Goal: Task Accomplishment & Management: Manage account settings

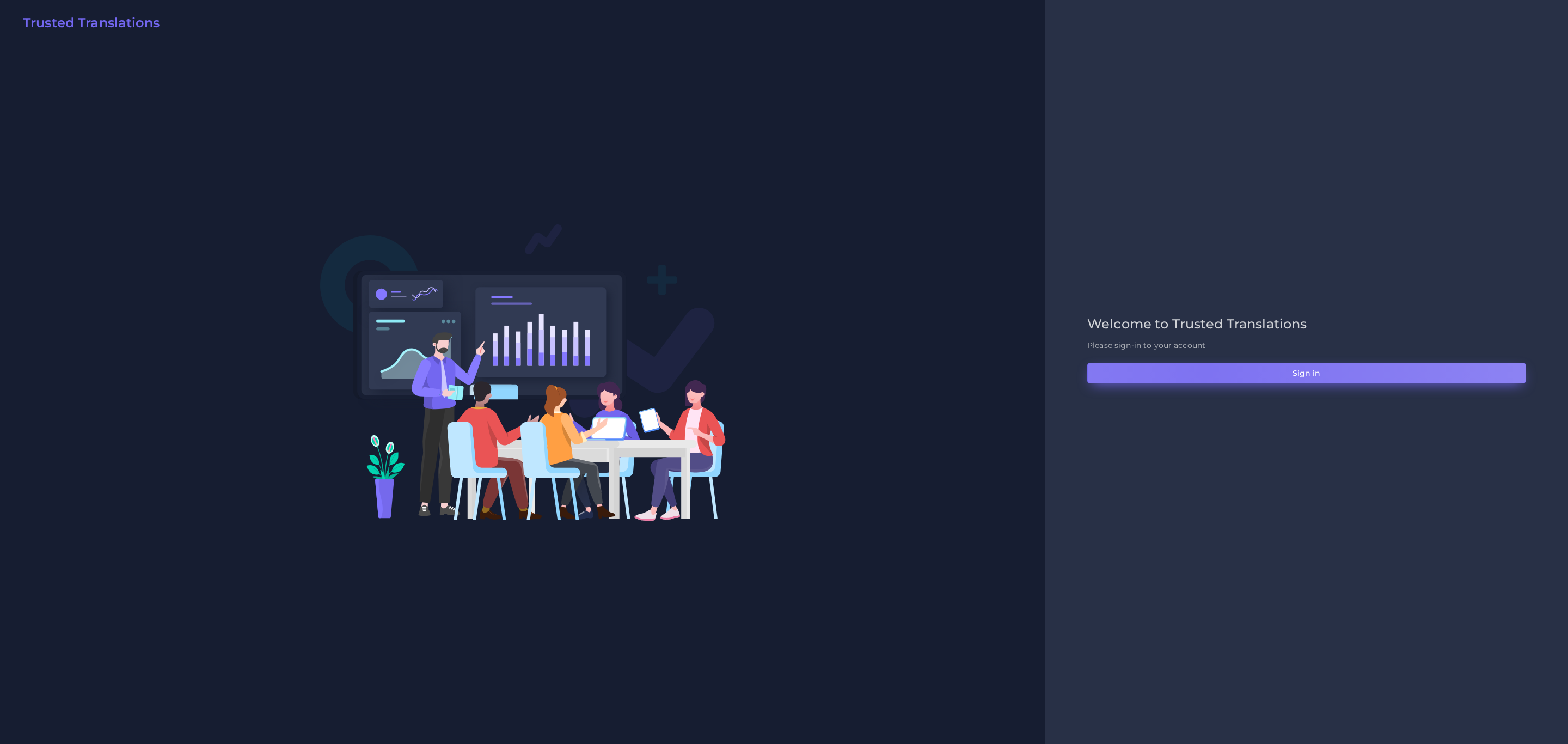
click at [1045, 371] on button "Sign in" at bounding box center [1306, 373] width 439 height 21
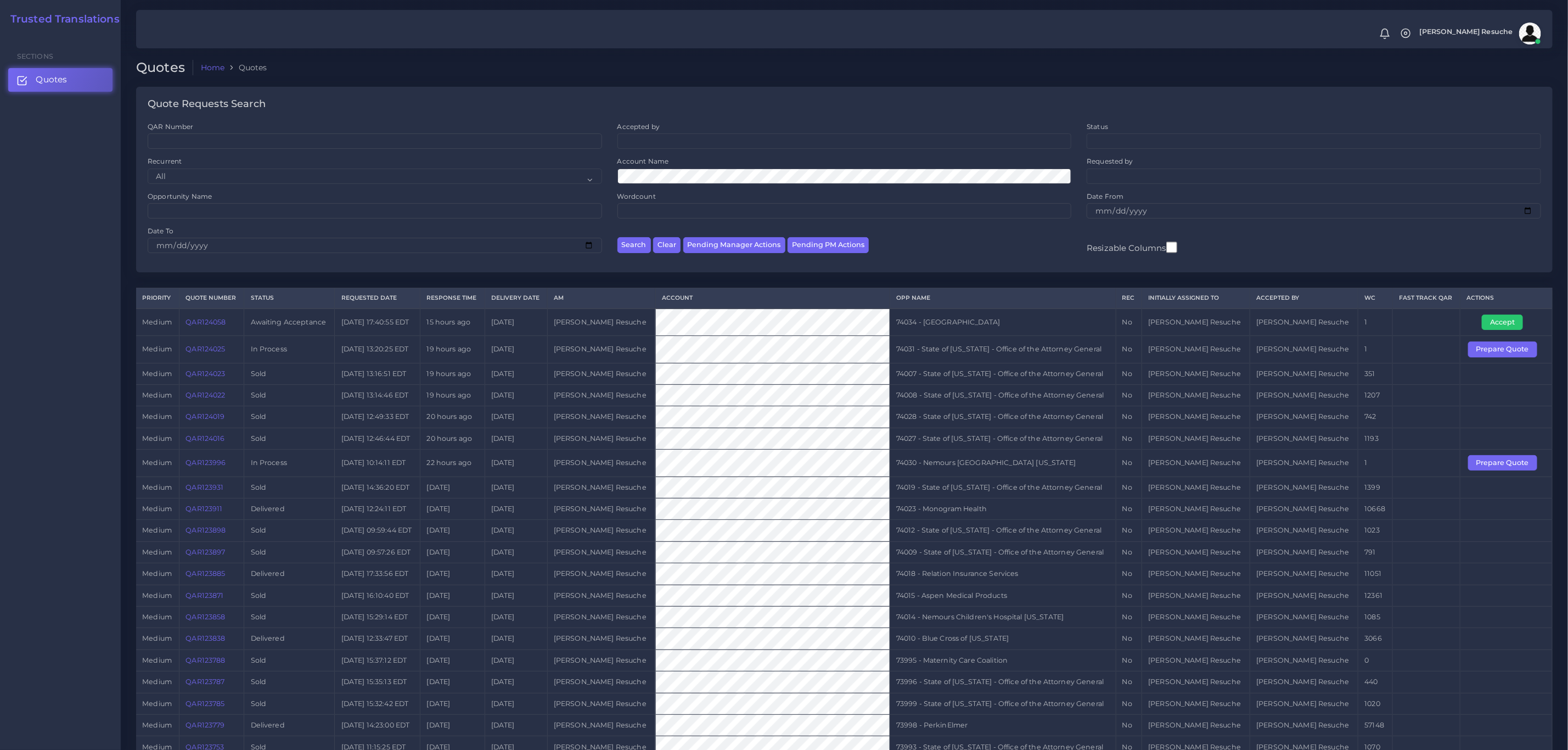
click at [1021, 361] on td "74031 - State of Kentucky - Office of the Attorney General" at bounding box center [1003, 349] width 226 height 27
click at [1010, 471] on td "74030 - Nemours [GEOGRAPHIC_DATA] [US_STATE]" at bounding box center [1003, 463] width 226 height 27
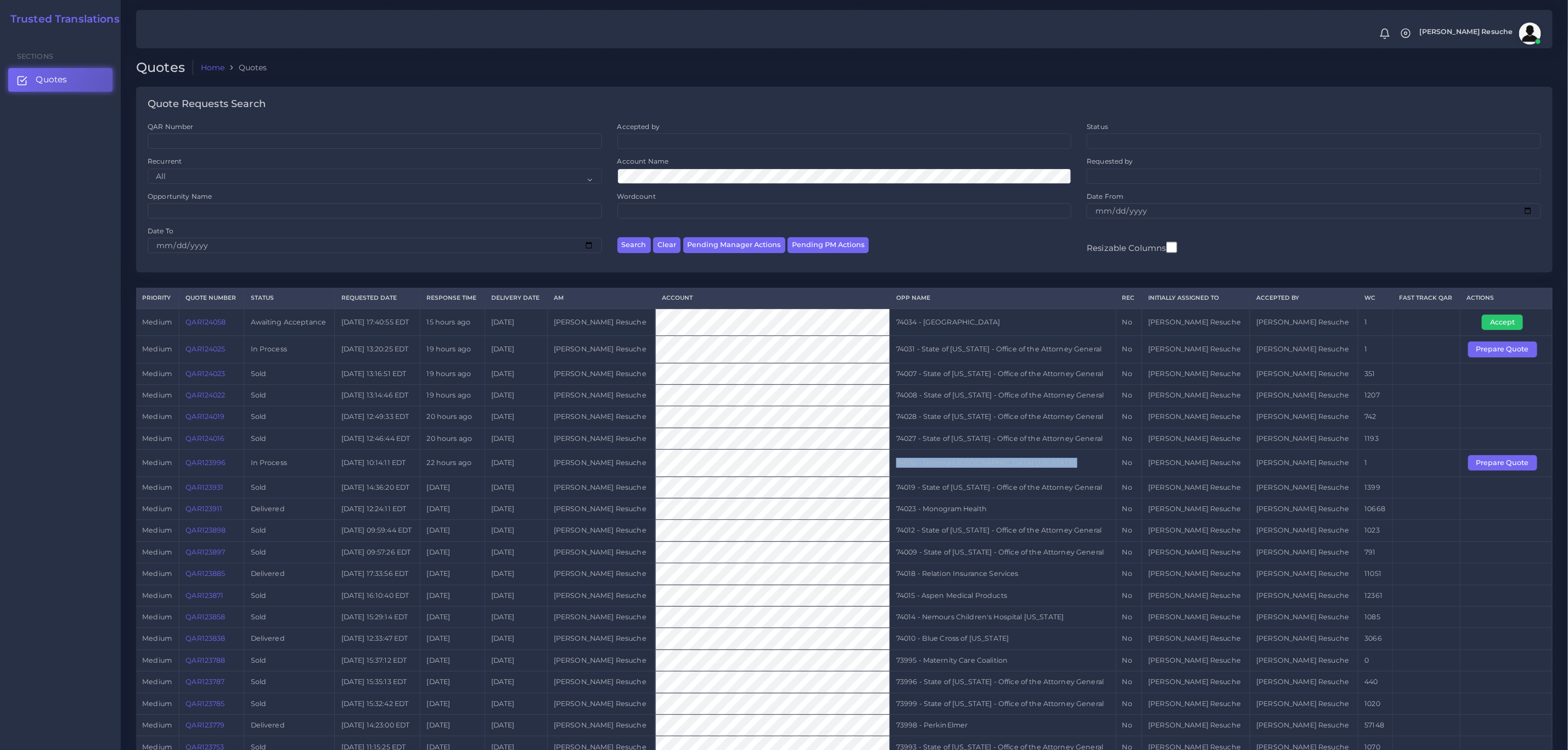
click at [1037, 460] on td "74030 - Nemours [GEOGRAPHIC_DATA] [US_STATE]" at bounding box center [1003, 463] width 226 height 27
click at [1041, 470] on td "74030 - Nemours [GEOGRAPHIC_DATA] [US_STATE]" at bounding box center [1003, 463] width 226 height 27
copy tr "74030 - Nemours [GEOGRAPHIC_DATA] [US_STATE]"
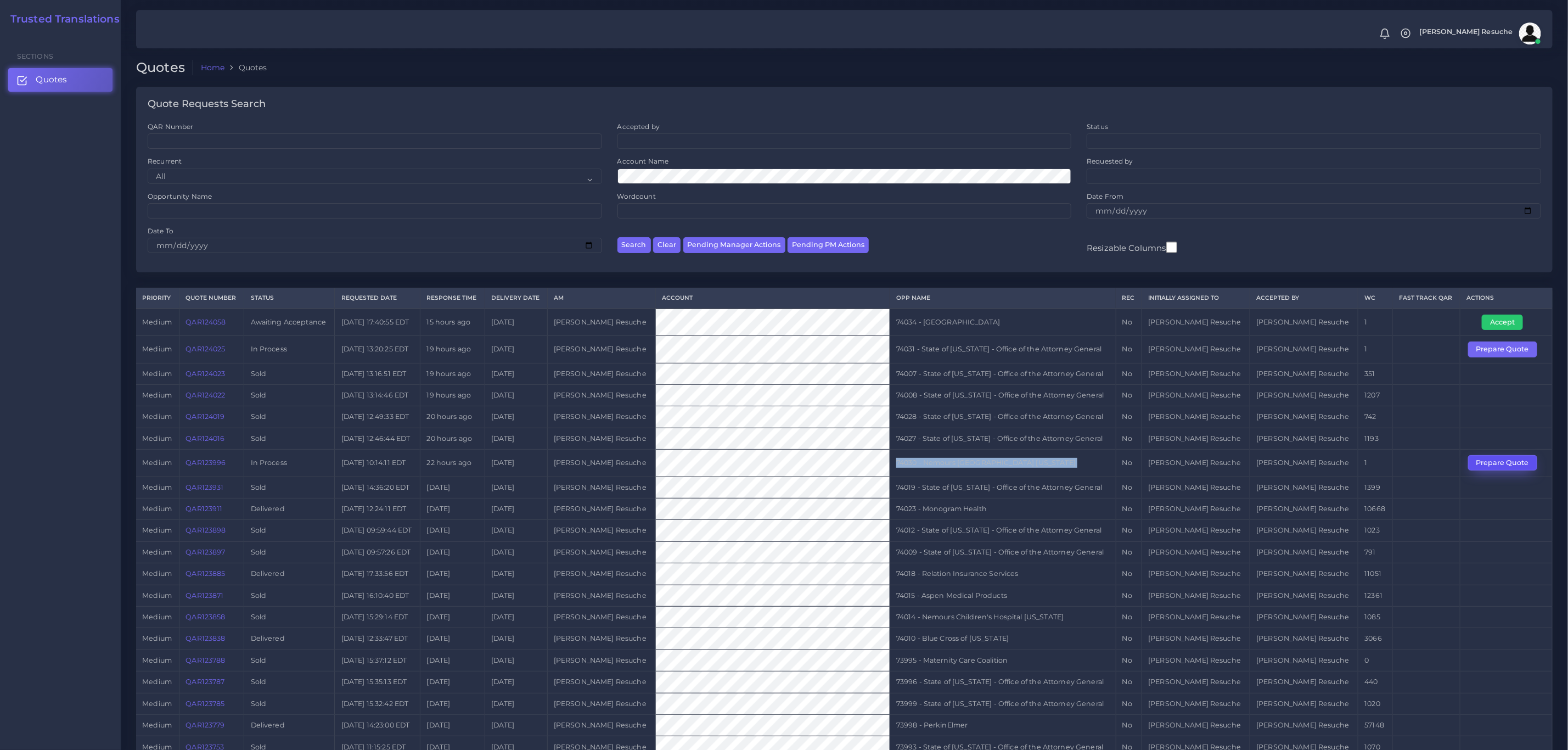
click at [1497, 465] on button "Prepare Quote" at bounding box center [1503, 462] width 69 height 15
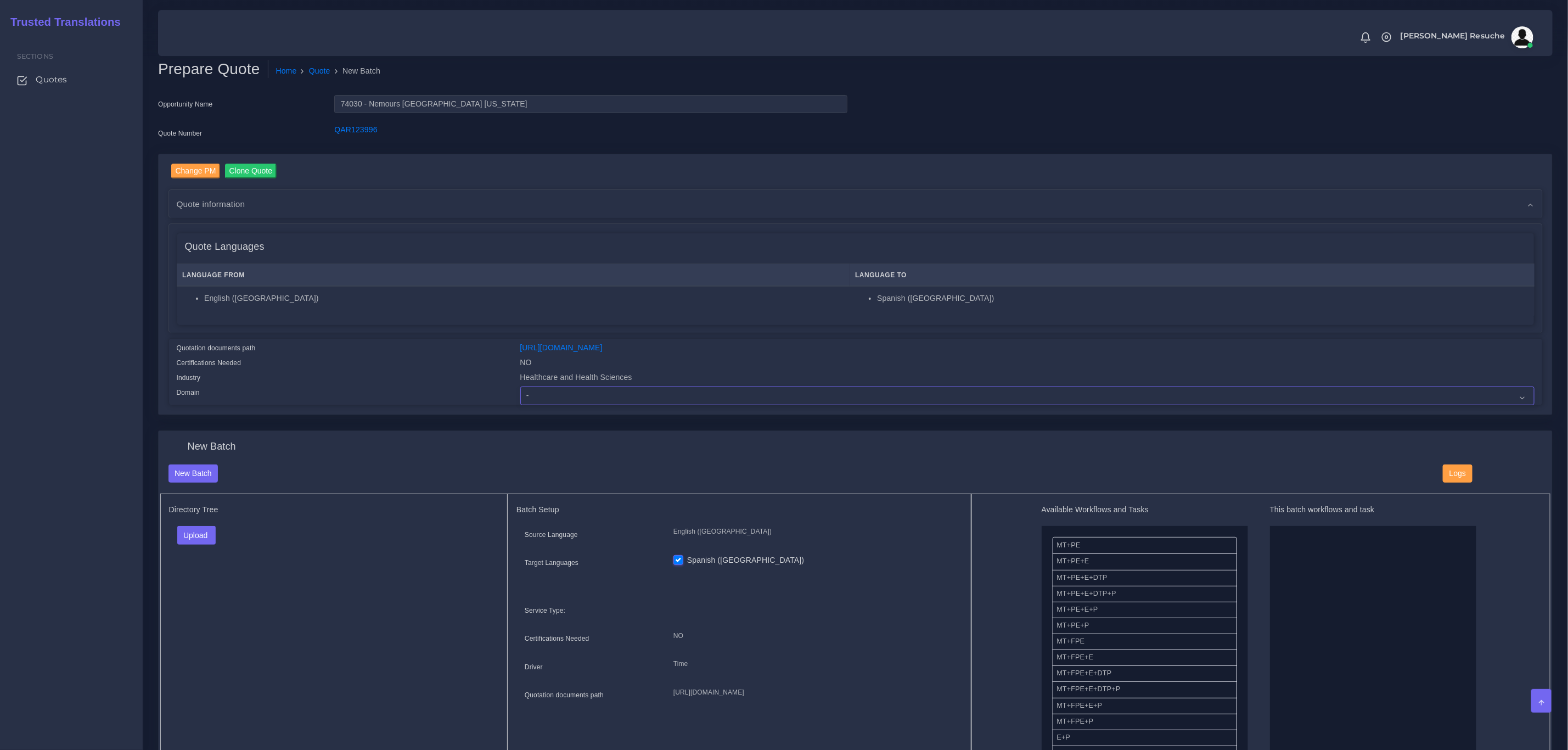
click at [613, 393] on select "- Advertising and Media Agriculture, Forestry and Fishing Architecture, Buildin…" at bounding box center [1027, 396] width 1014 height 18
select select "Healthcare and Health Sciences"
click at [520, 387] on select "- Advertising and Media Agriculture, Forestry and Fishing Architecture, Buildin…" at bounding box center [1027, 396] width 1014 height 18
click at [198, 533] on button "Upload" at bounding box center [197, 535] width 39 height 18
click at [210, 575] on label "Files" at bounding box center [215, 577] width 75 height 14
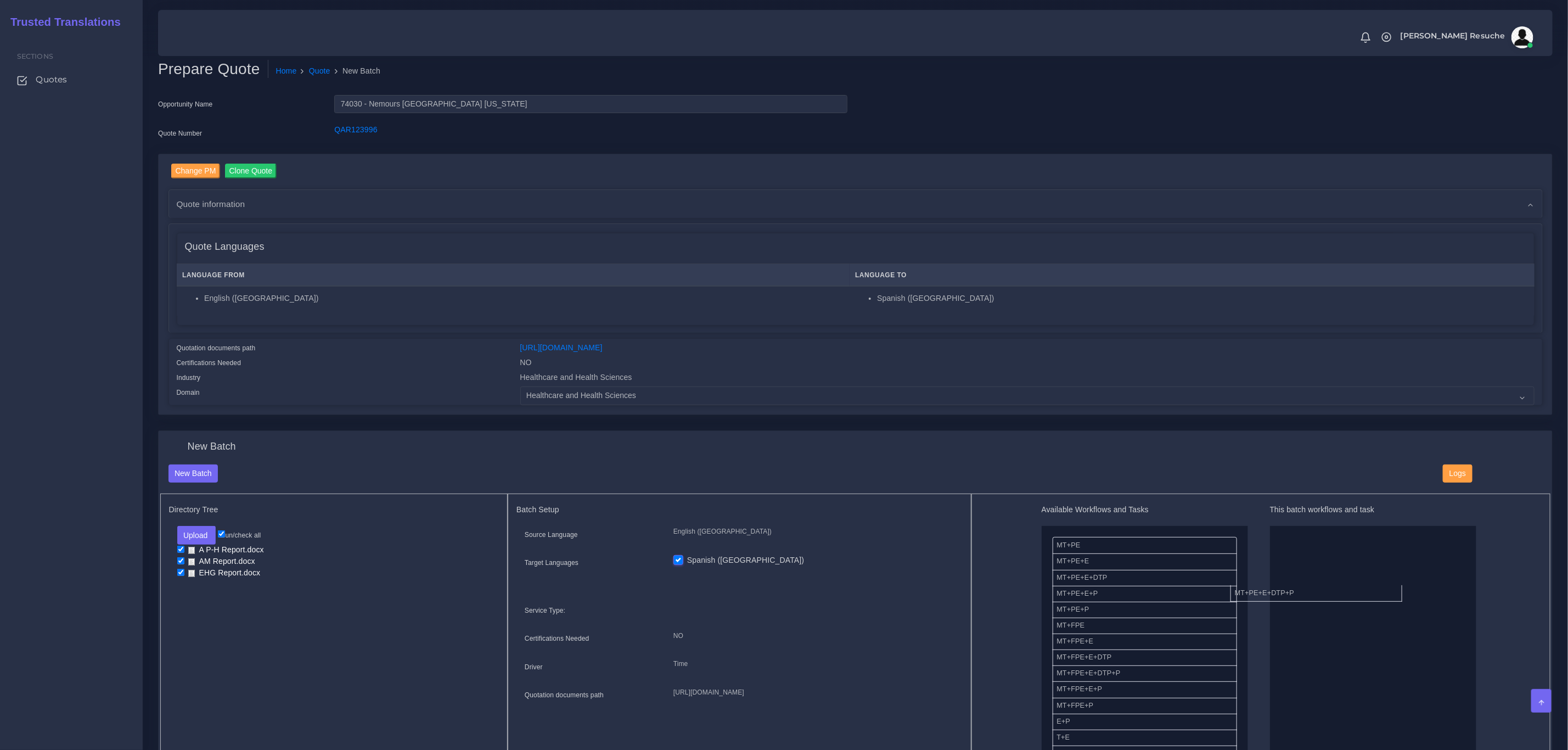
drag, startPoint x: 1137, startPoint y: 595, endPoint x: 1395, endPoint y: 588, distance: 258.1
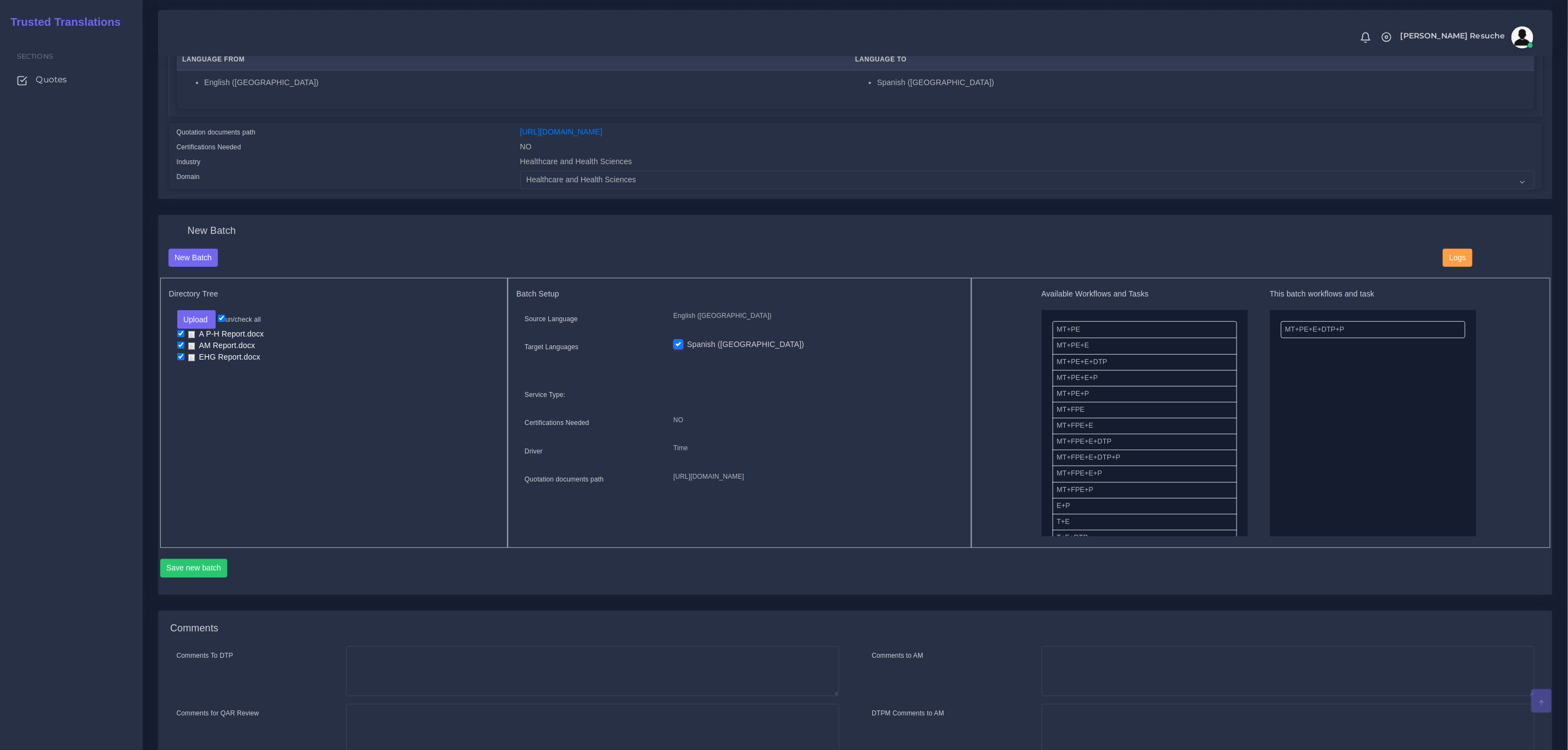
scroll to position [325, 0]
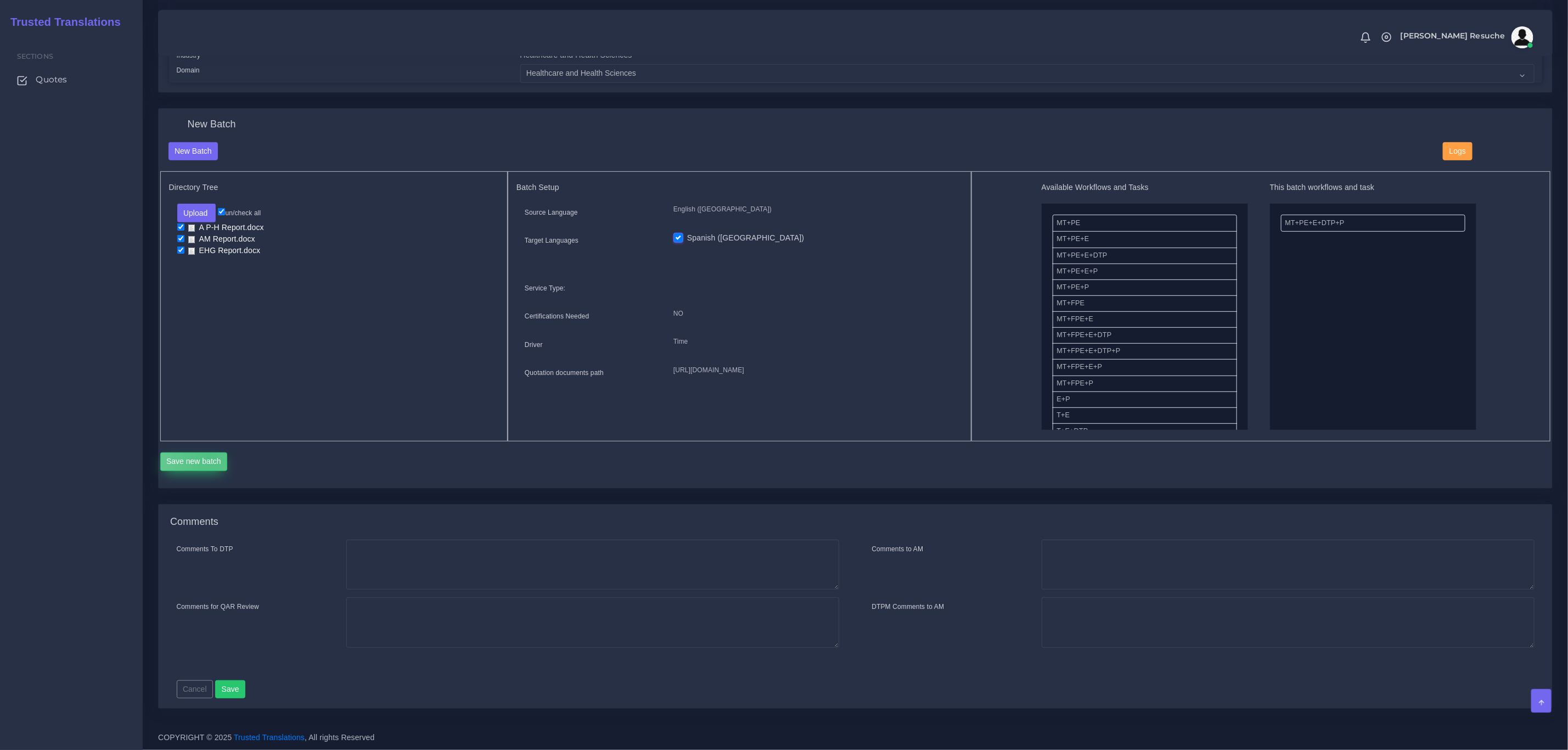
click at [209, 454] on button "Save new batch" at bounding box center [194, 462] width 68 height 18
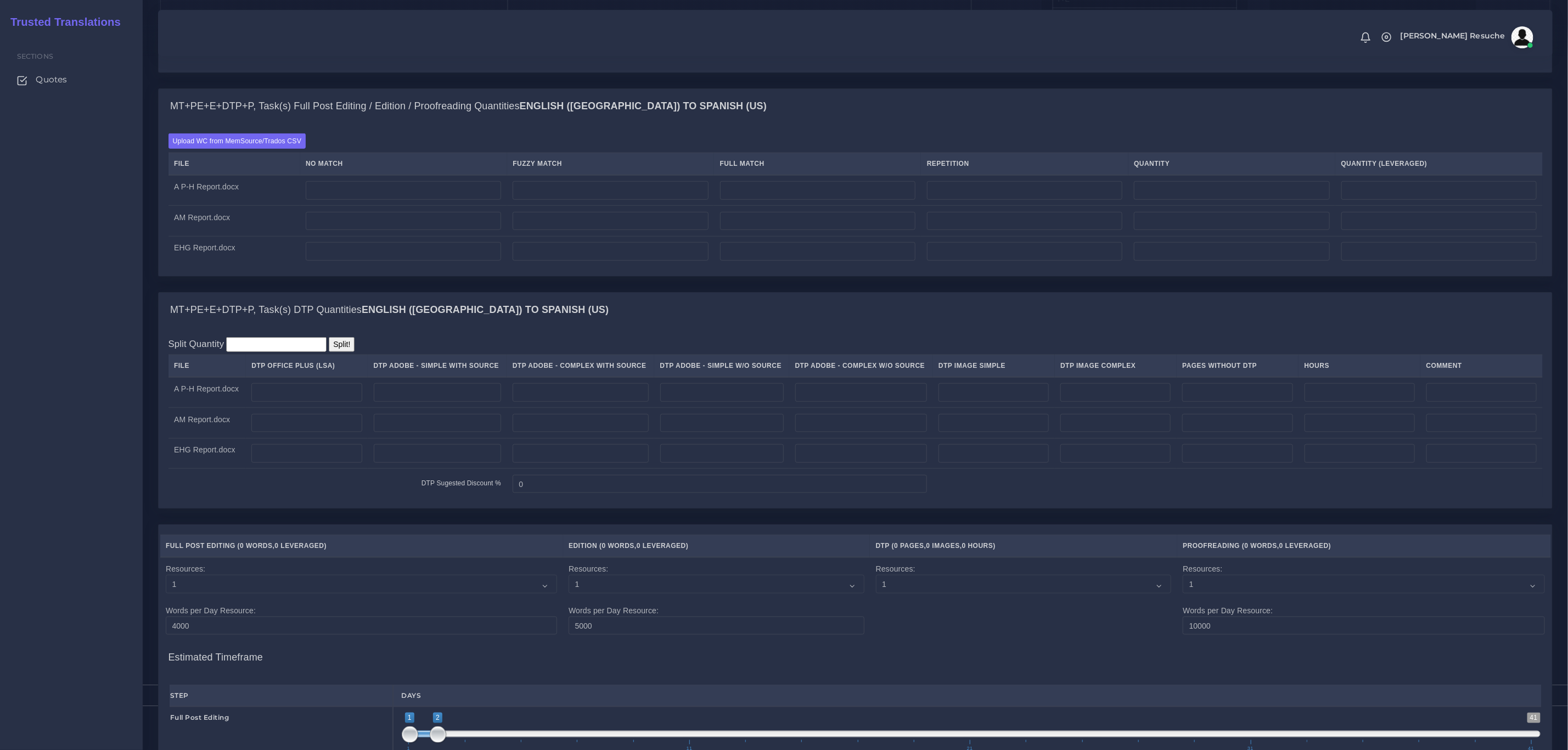
scroll to position [741, 0]
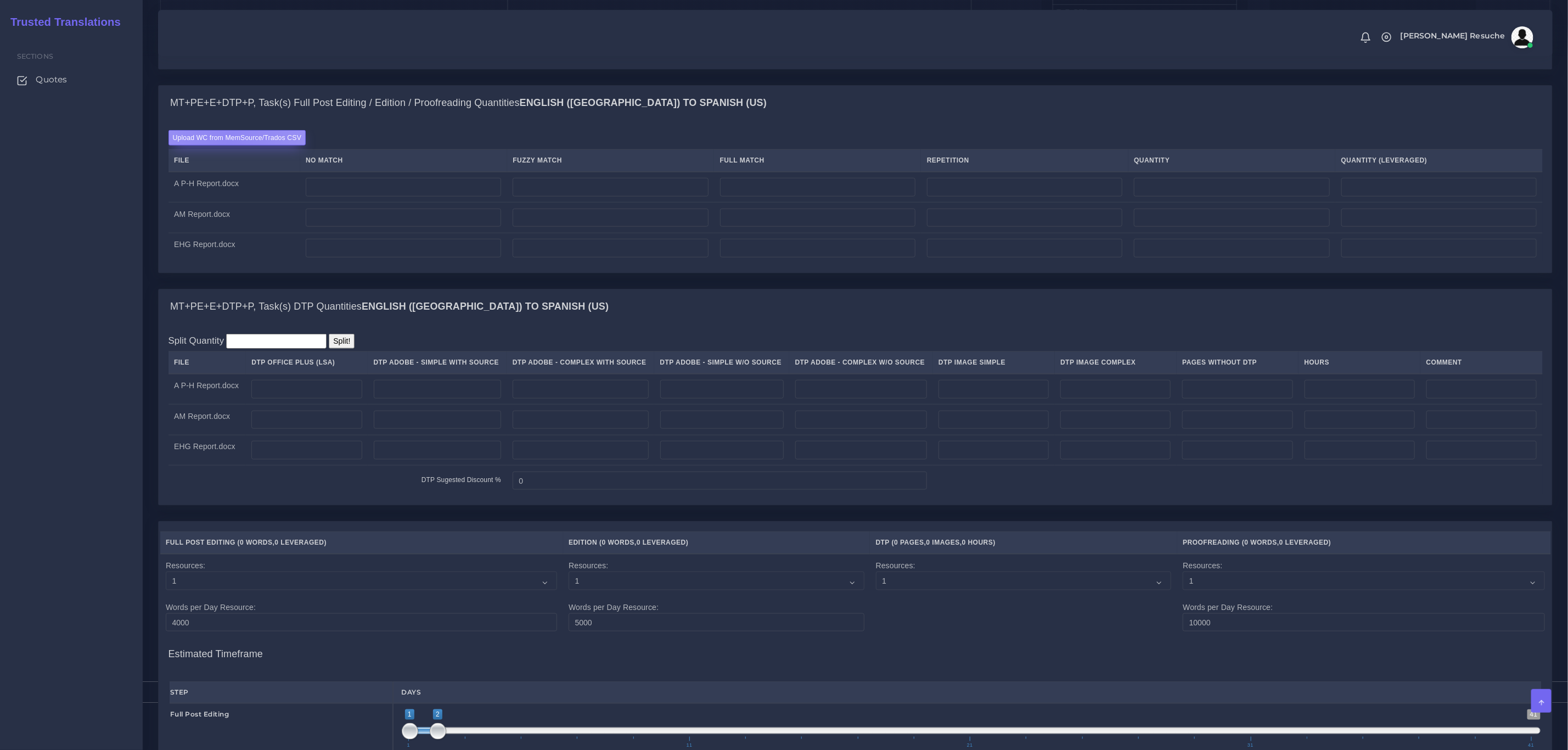
click at [229, 145] on label "Upload WC from MemSource/Trados CSV" at bounding box center [238, 137] width 138 height 15
click at [0, 0] on input "Upload WC from MemSource/Trados CSV" at bounding box center [0, 0] width 0 height 0
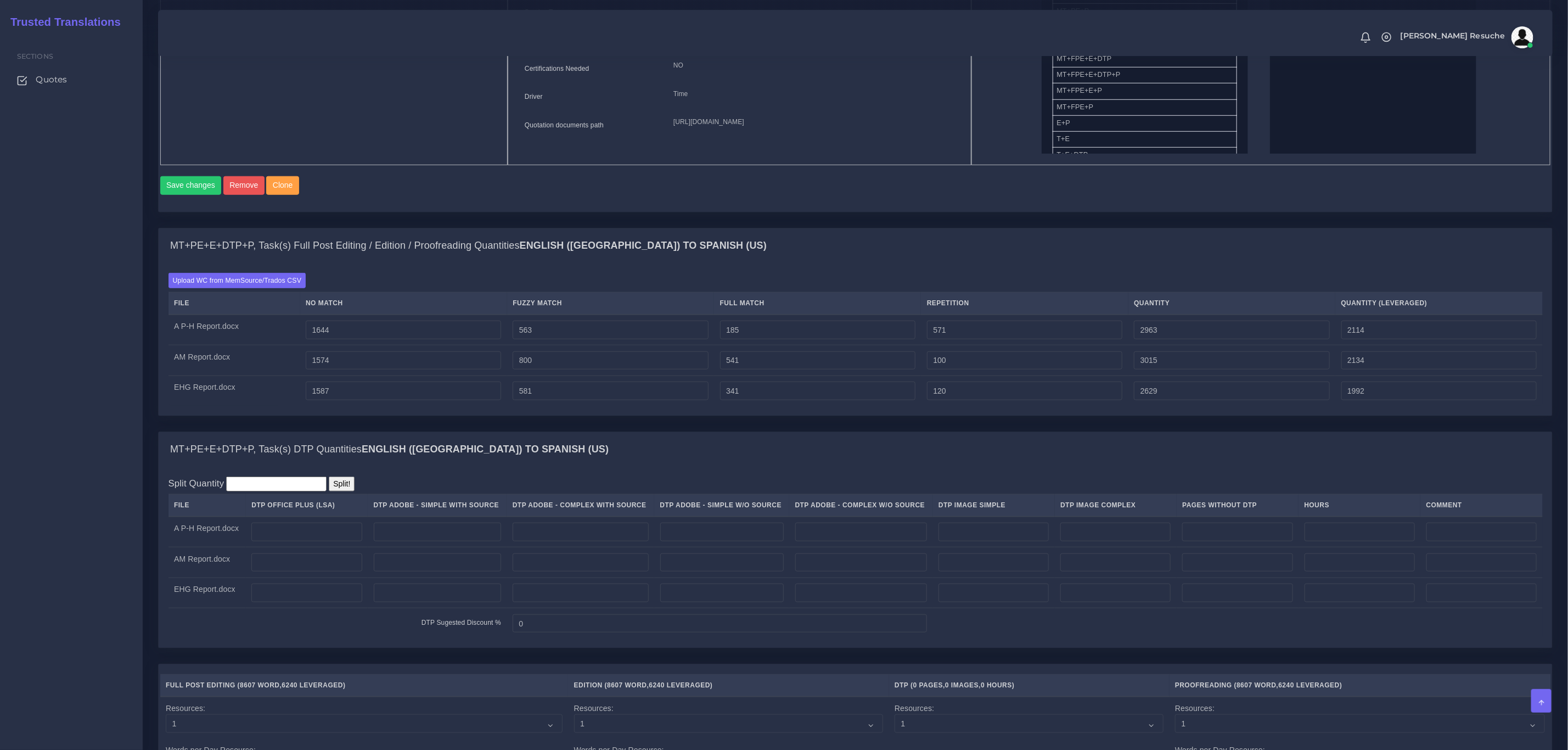
scroll to position [659, 0]
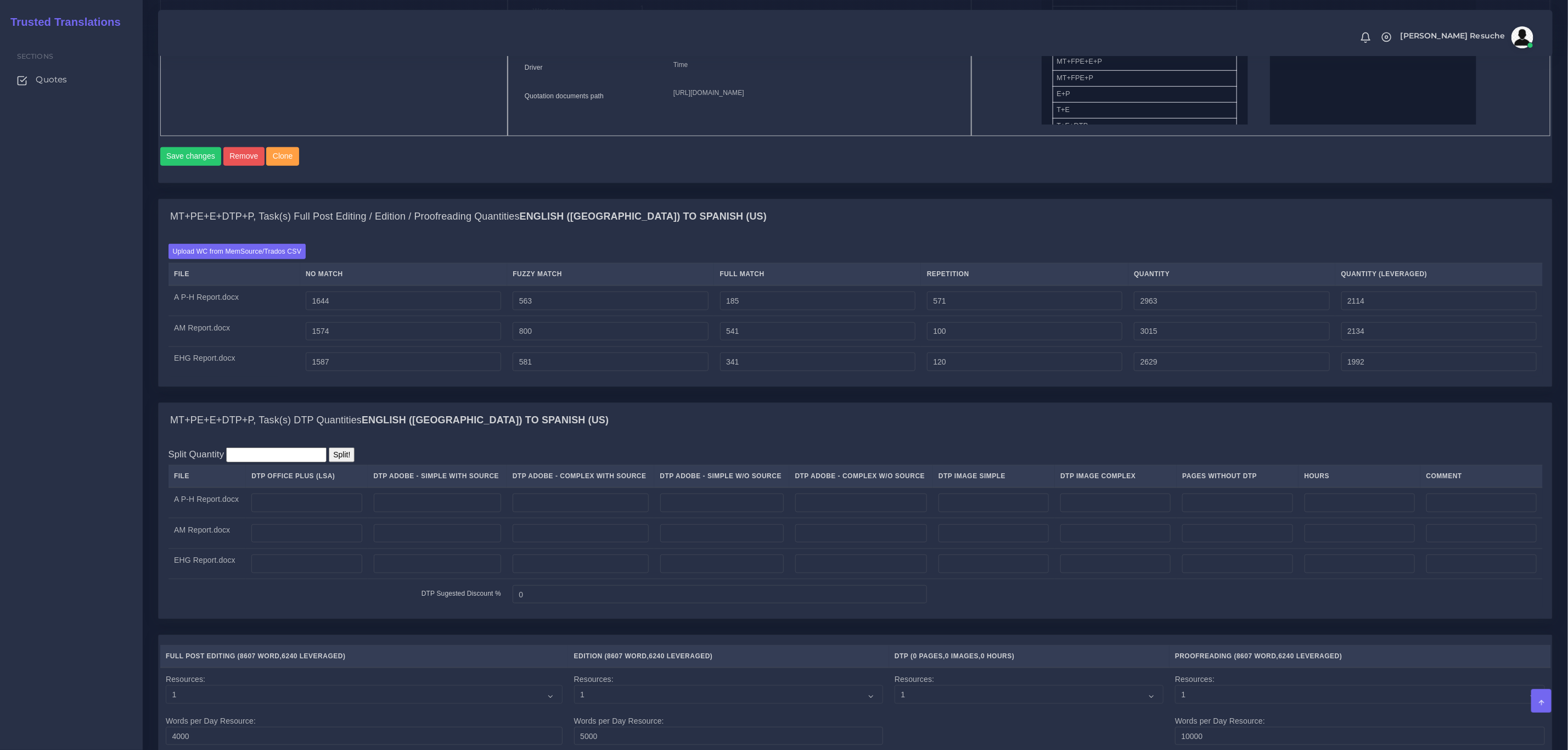
click at [282, 538] on td at bounding box center [307, 533] width 122 height 31
click at [280, 543] on input "number" at bounding box center [307, 533] width 110 height 18
type input "7"
click at [585, 402] on div "MT+PE+E+DTP+P, Task(s) Full Post Editing / Edition / Proofreading Quantities En…" at bounding box center [855, 300] width 1412 height 203
click at [272, 512] on input "number" at bounding box center [307, 503] width 110 height 18
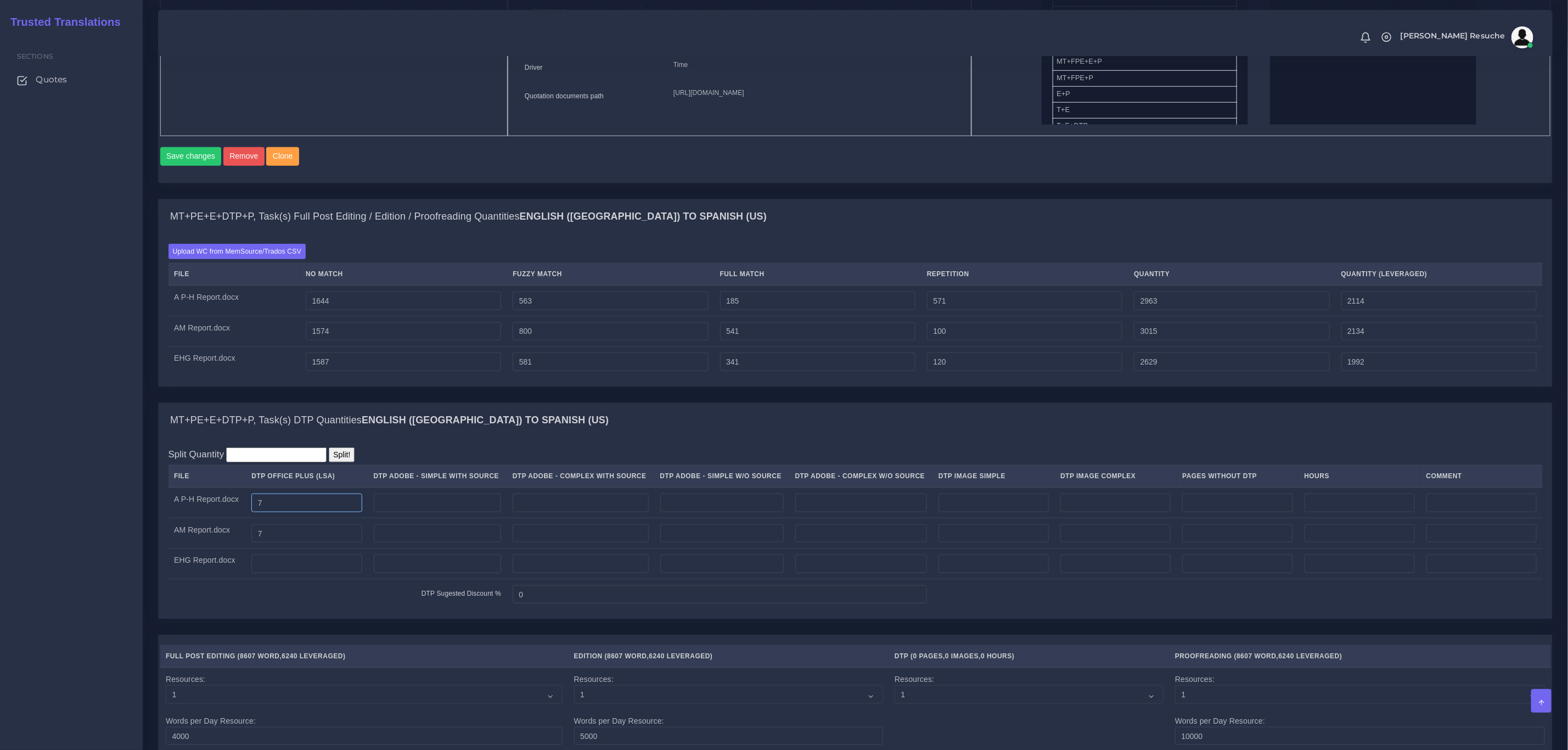
type input "7"
click at [272, 573] on input "number" at bounding box center [307, 563] width 110 height 18
type input "11"
click at [537, 402] on div "MT+PE+E+DTP+P, Task(s) Full Post Editing / Edition / Proofreading Quantities En…" at bounding box center [855, 300] width 1412 height 203
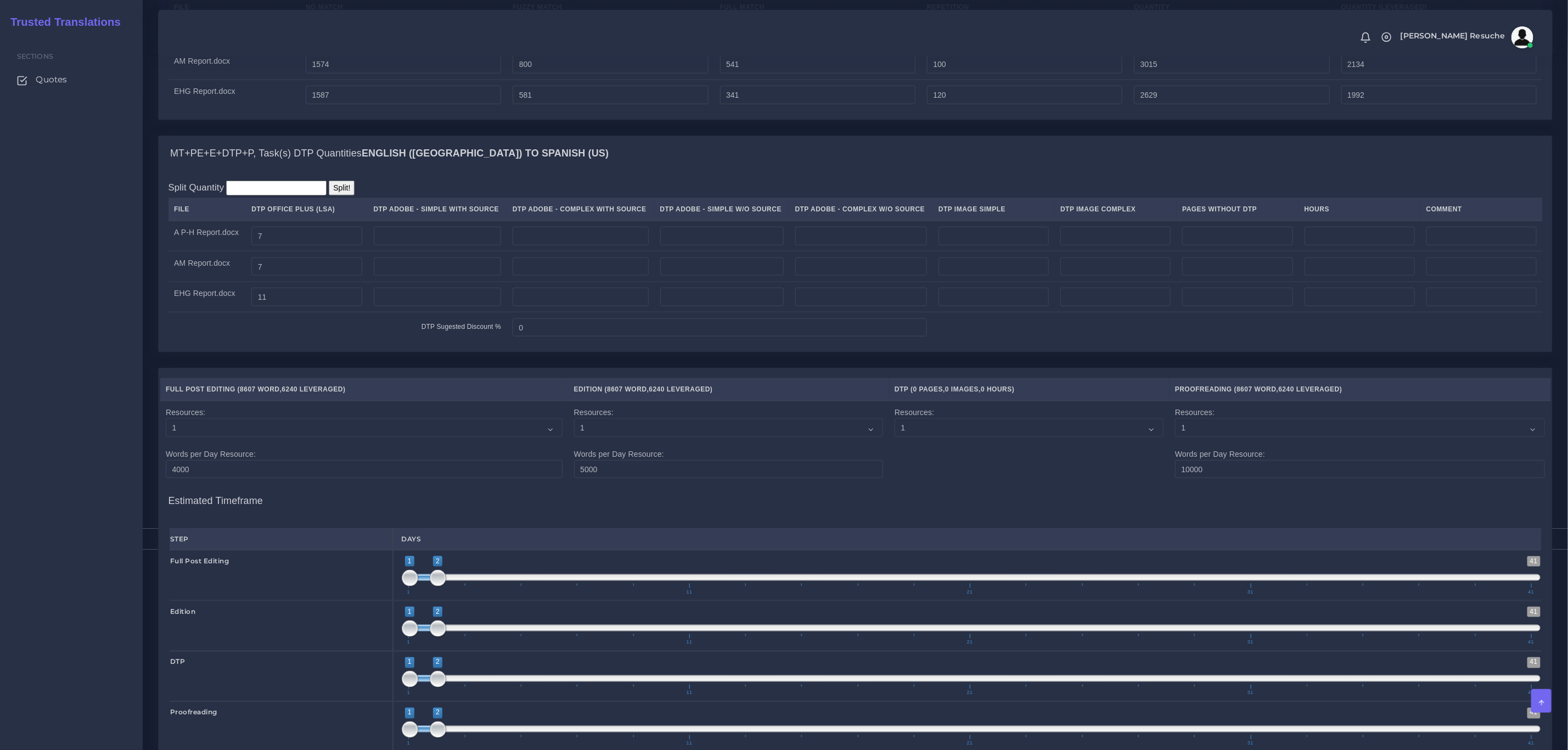
scroll to position [1229, 0]
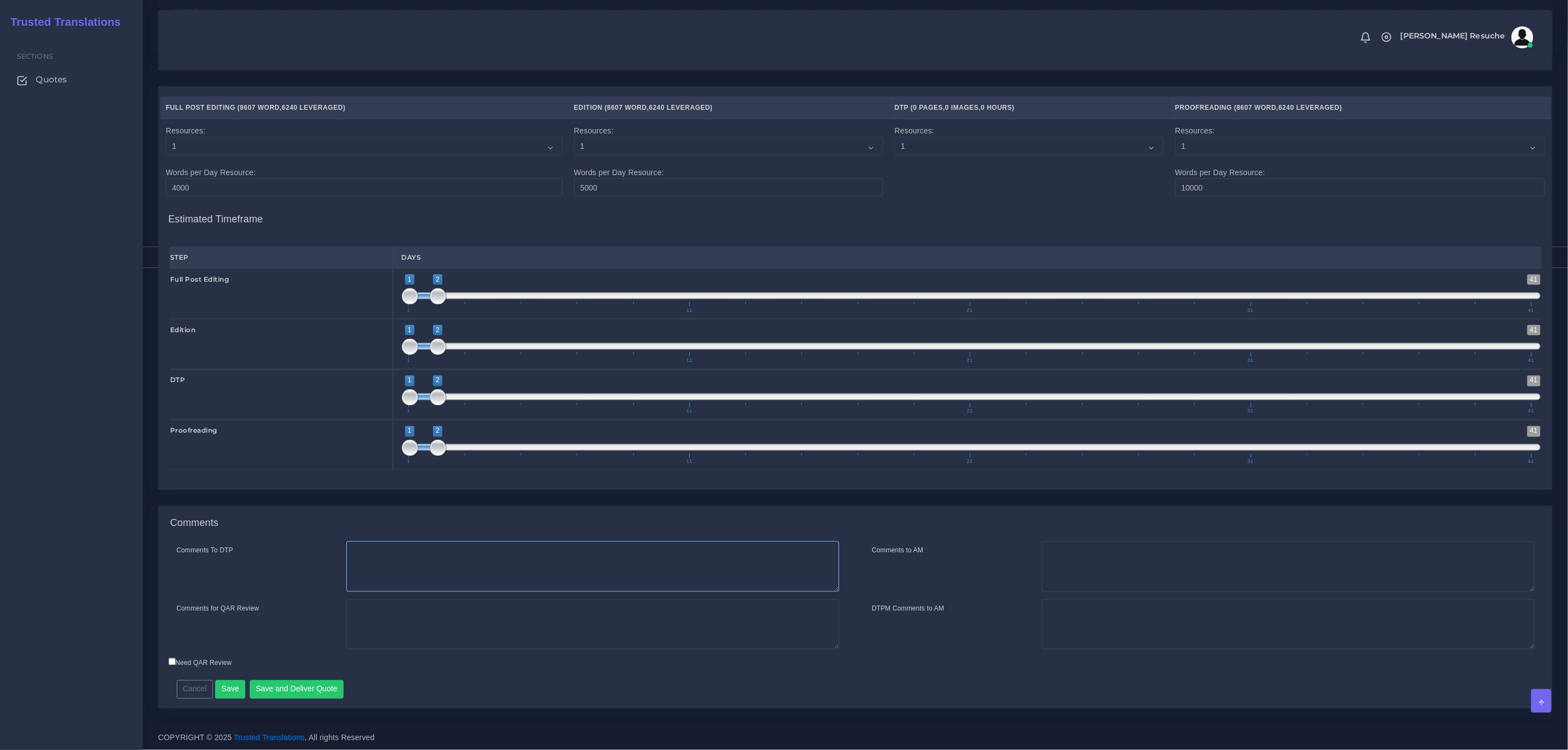
drag, startPoint x: 460, startPoint y: 568, endPoint x: 471, endPoint y: 551, distance: 20.2
click at [465, 562] on textarea "Comments To DTP" at bounding box center [592, 566] width 493 height 50
type textarea "DTP in word"
type textarea "PEEP+DTP"
click at [279, 686] on button "Save and Deliver Quote" at bounding box center [297, 689] width 95 height 18
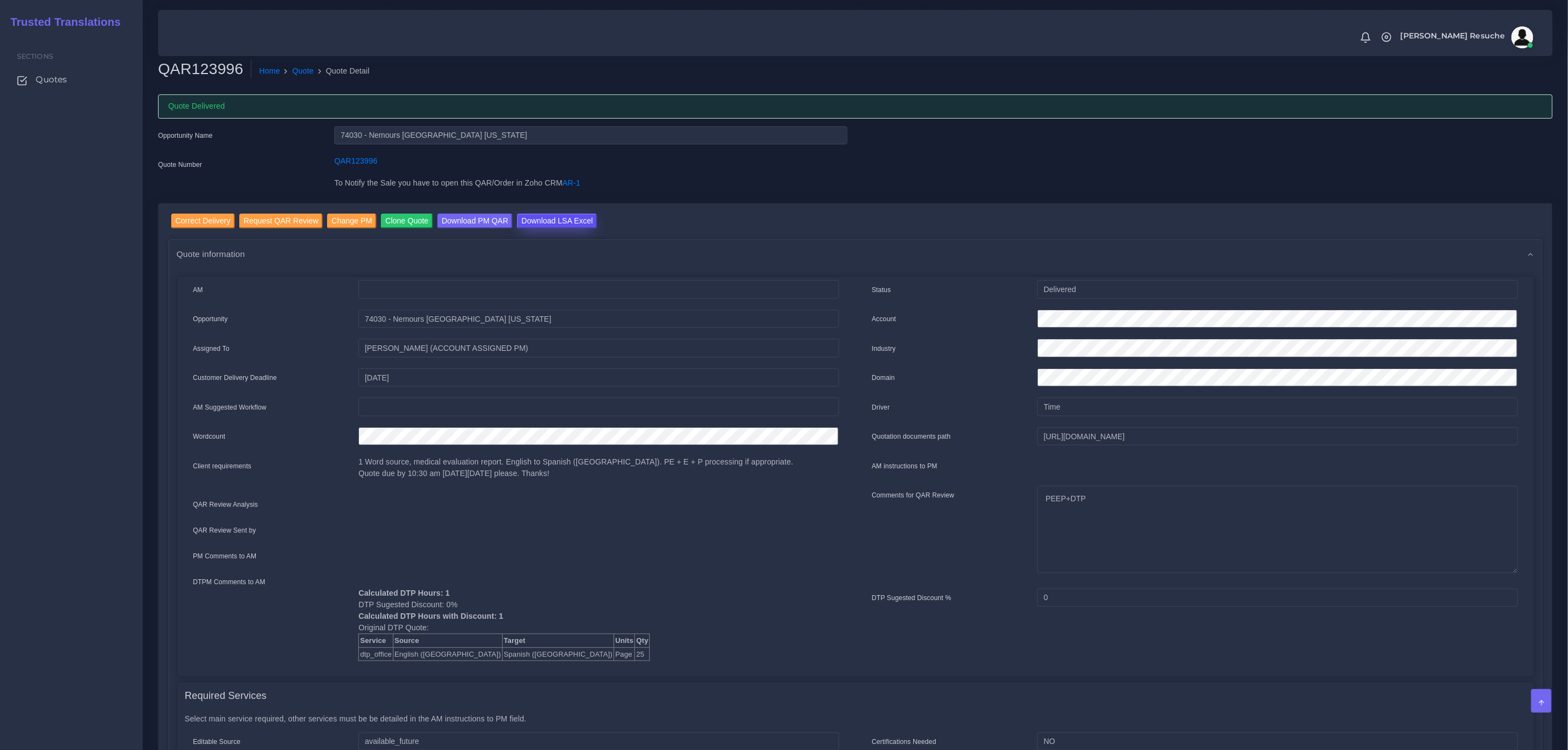
click at [567, 219] on input "Download LSA Excel" at bounding box center [557, 221] width 80 height 15
click at [295, 74] on link "Quote" at bounding box center [303, 71] width 21 height 12
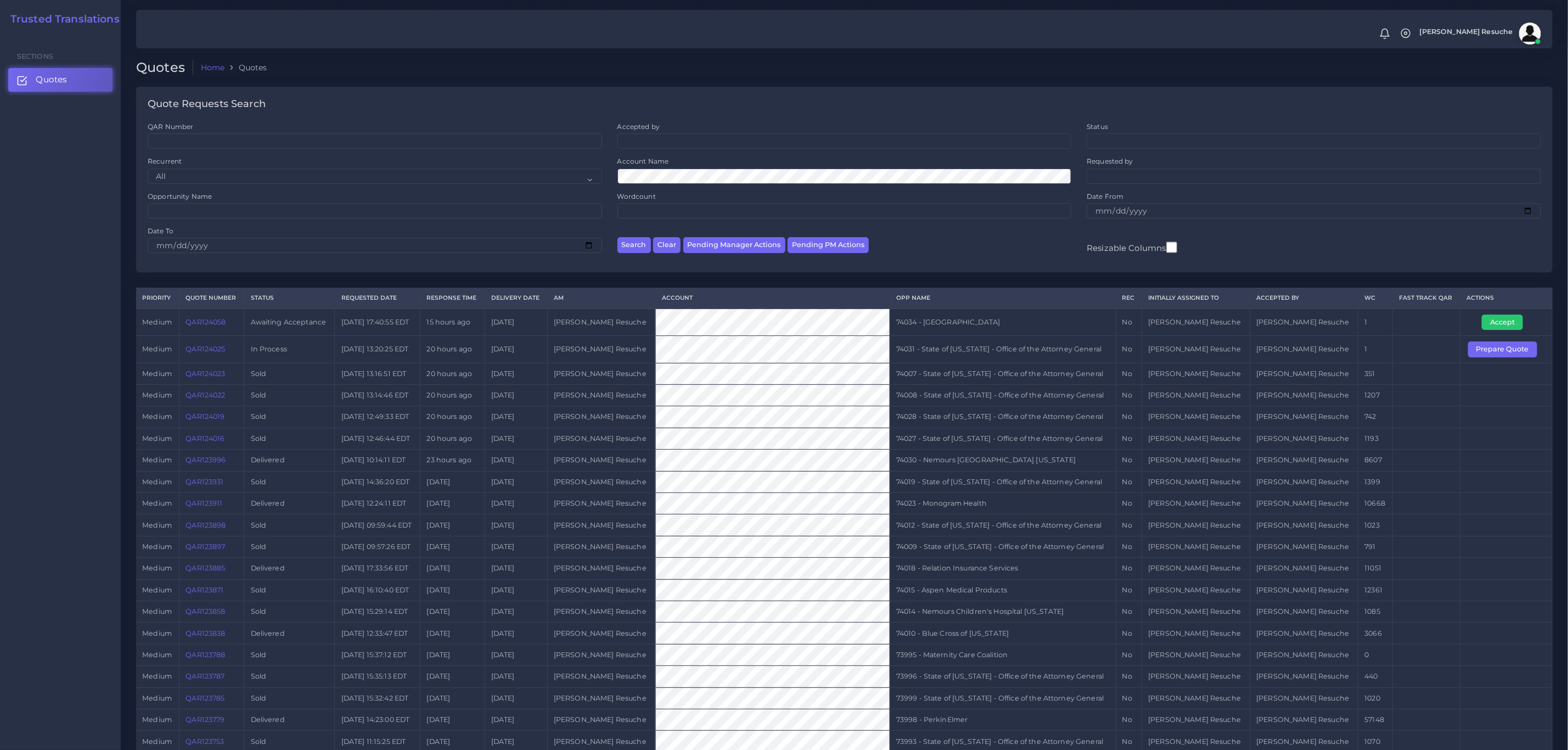
click at [957, 345] on td "74031 - State of [US_STATE] - Office of the Attorney General" at bounding box center [1003, 349] width 226 height 27
copy tr "74031 - State of [US_STATE] - Office of the Attorney General"
click at [1507, 353] on button "Prepare Quote" at bounding box center [1503, 349] width 69 height 15
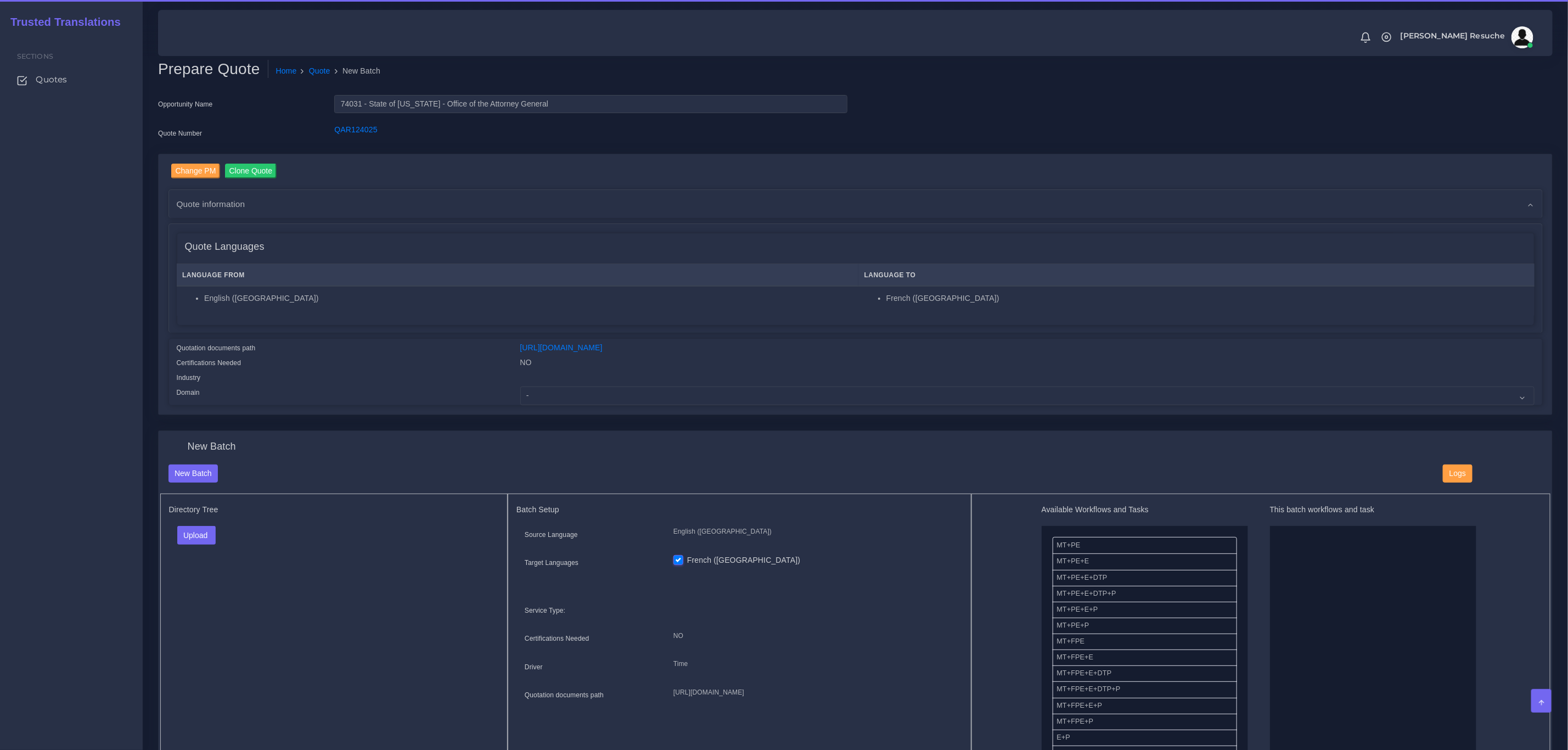
click at [603, 406] on div "Change PM Clone Quote Quote information AM time" at bounding box center [855, 284] width 1394 height 261
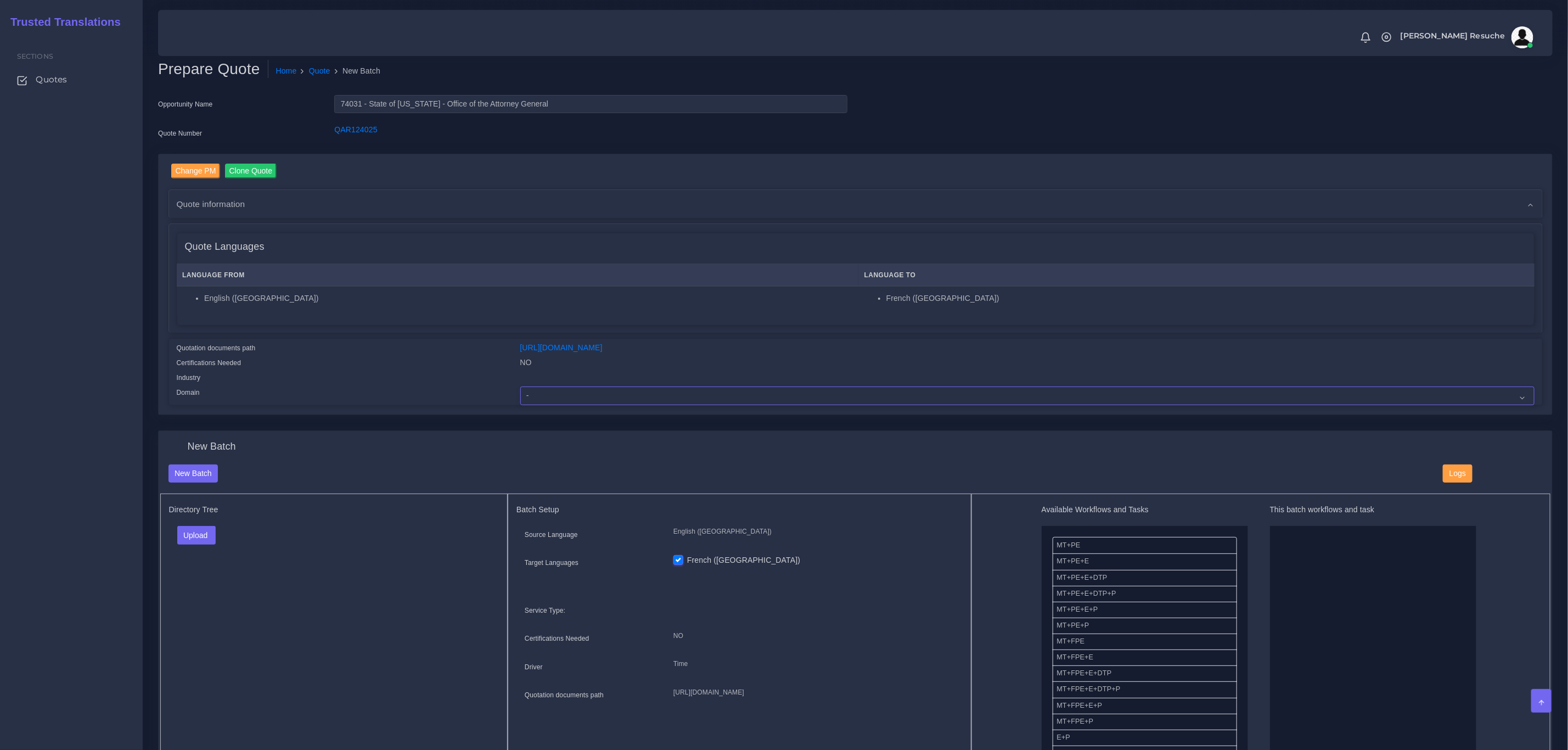
click at [580, 393] on select "- Advertising and Media Agriculture, Forestry and Fishing Architecture, Buildin…" at bounding box center [1027, 396] width 1014 height 18
select select "Legal Services"
click at [520, 387] on select "- Advertising and Media Agriculture, Forestry and Fishing Architecture, Buildin…" at bounding box center [1027, 396] width 1014 height 18
click at [196, 538] on button "Upload" at bounding box center [197, 535] width 39 height 18
click at [203, 580] on label "Files" at bounding box center [215, 577] width 75 height 14
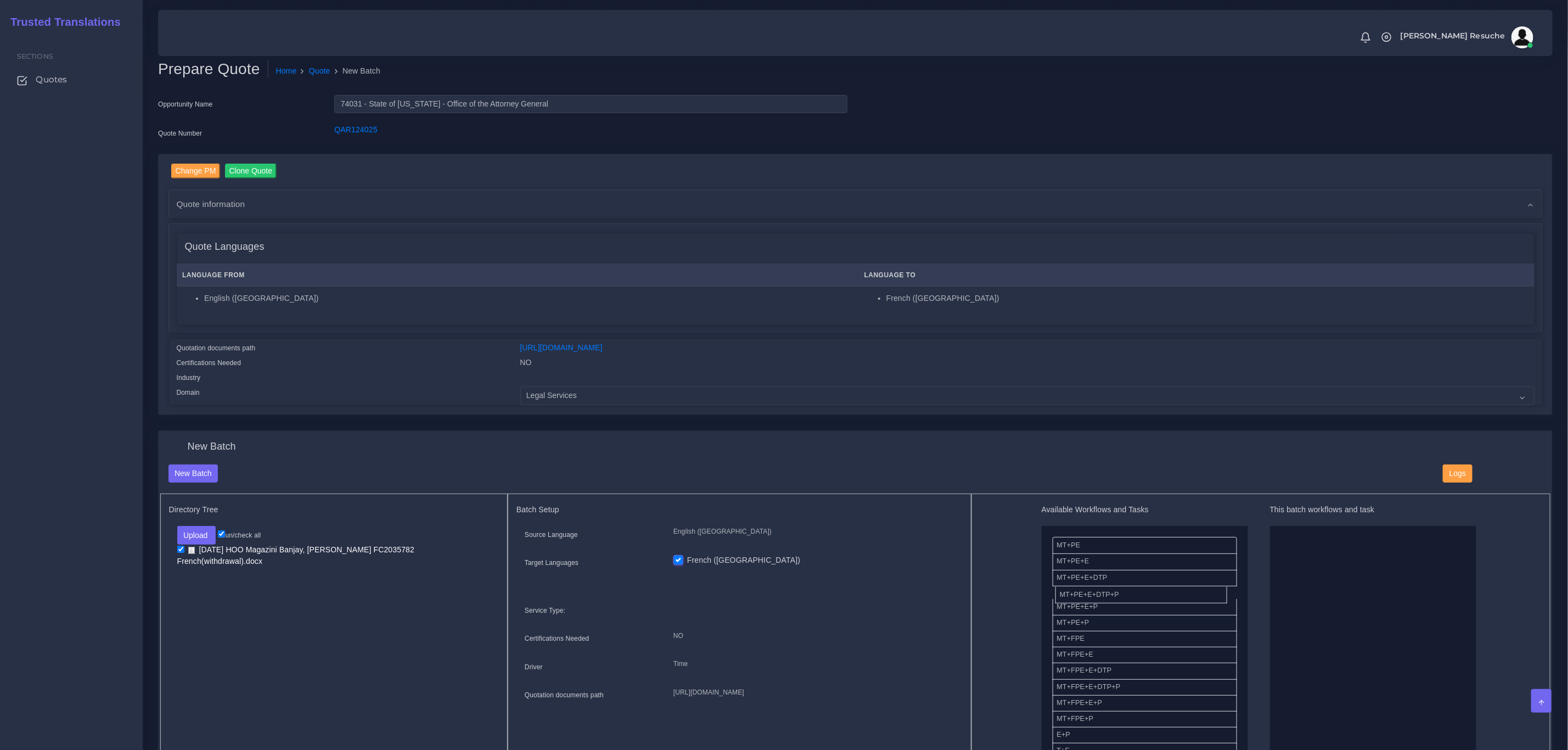
drag, startPoint x: 1106, startPoint y: 593, endPoint x: 1276, endPoint y: 566, distance: 172.1
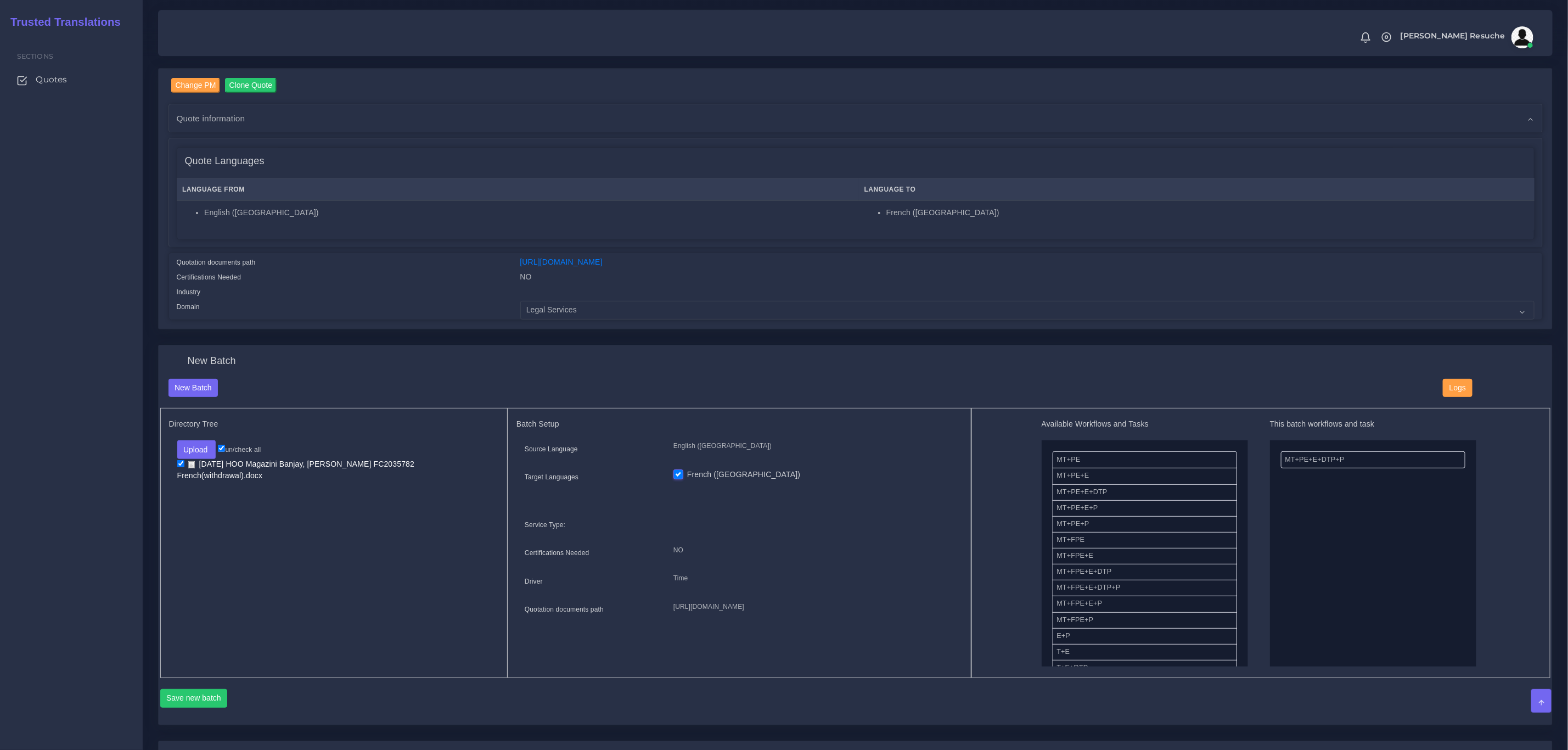
scroll to position [164, 0]
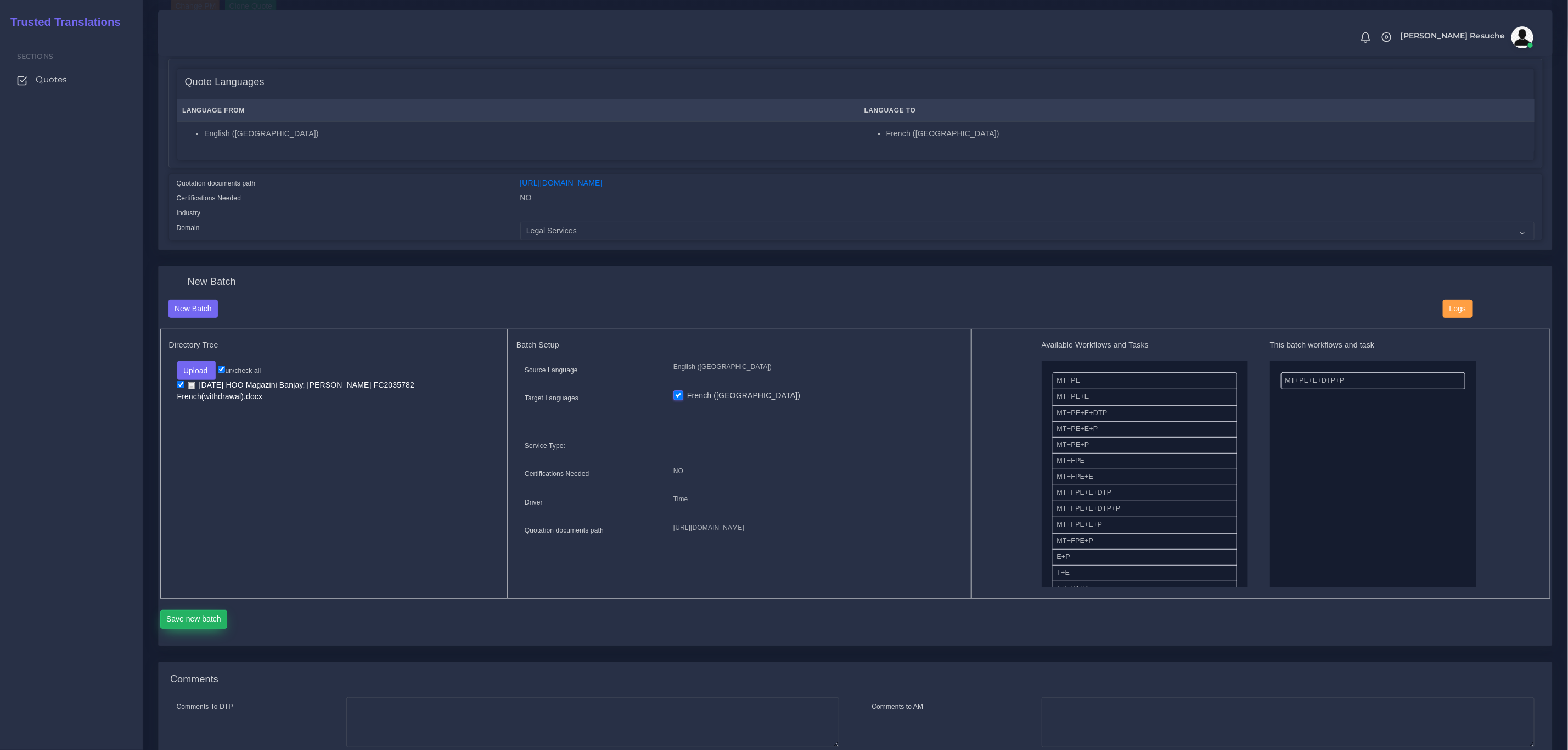
click at [196, 615] on button "Save new batch" at bounding box center [194, 619] width 68 height 18
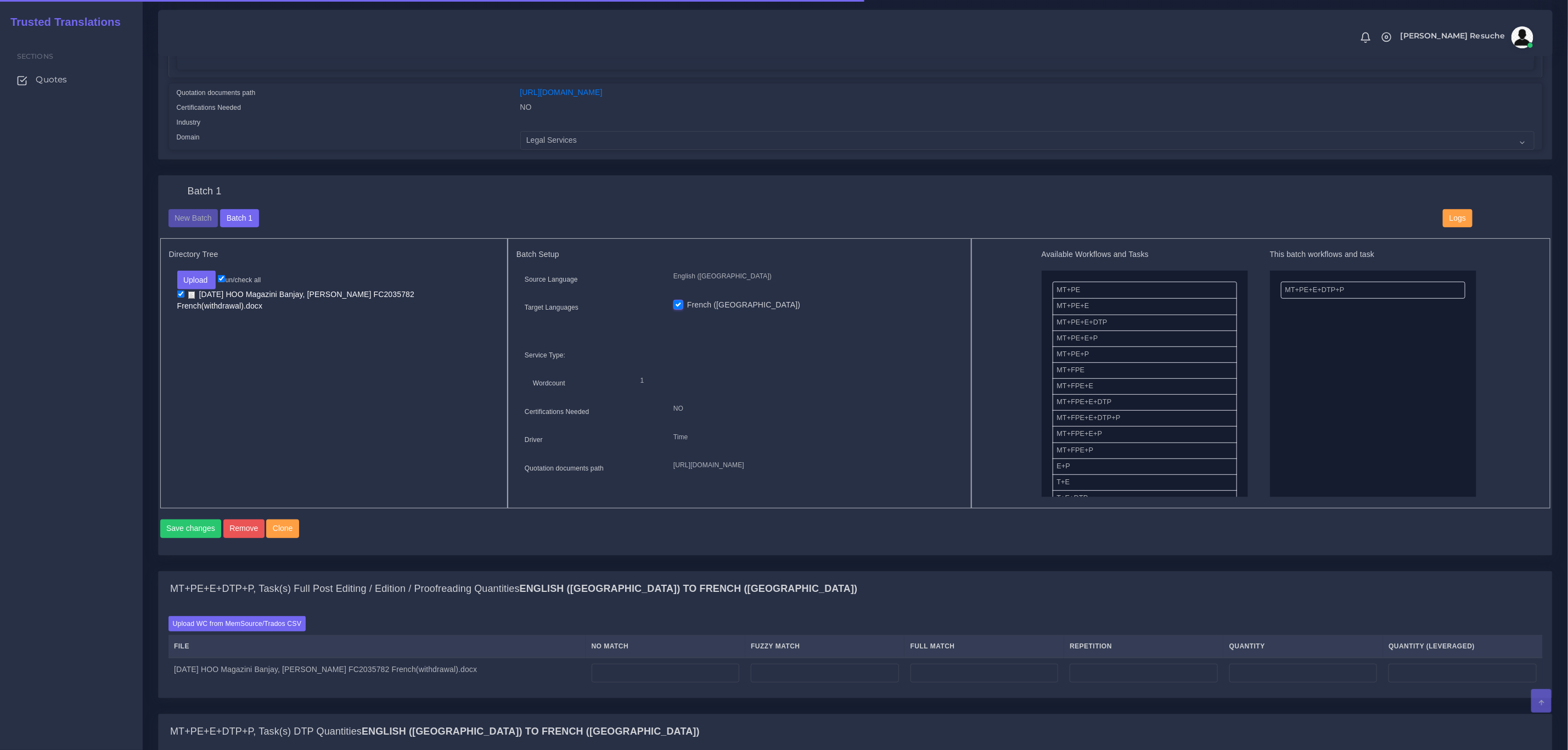
scroll to position [412, 0]
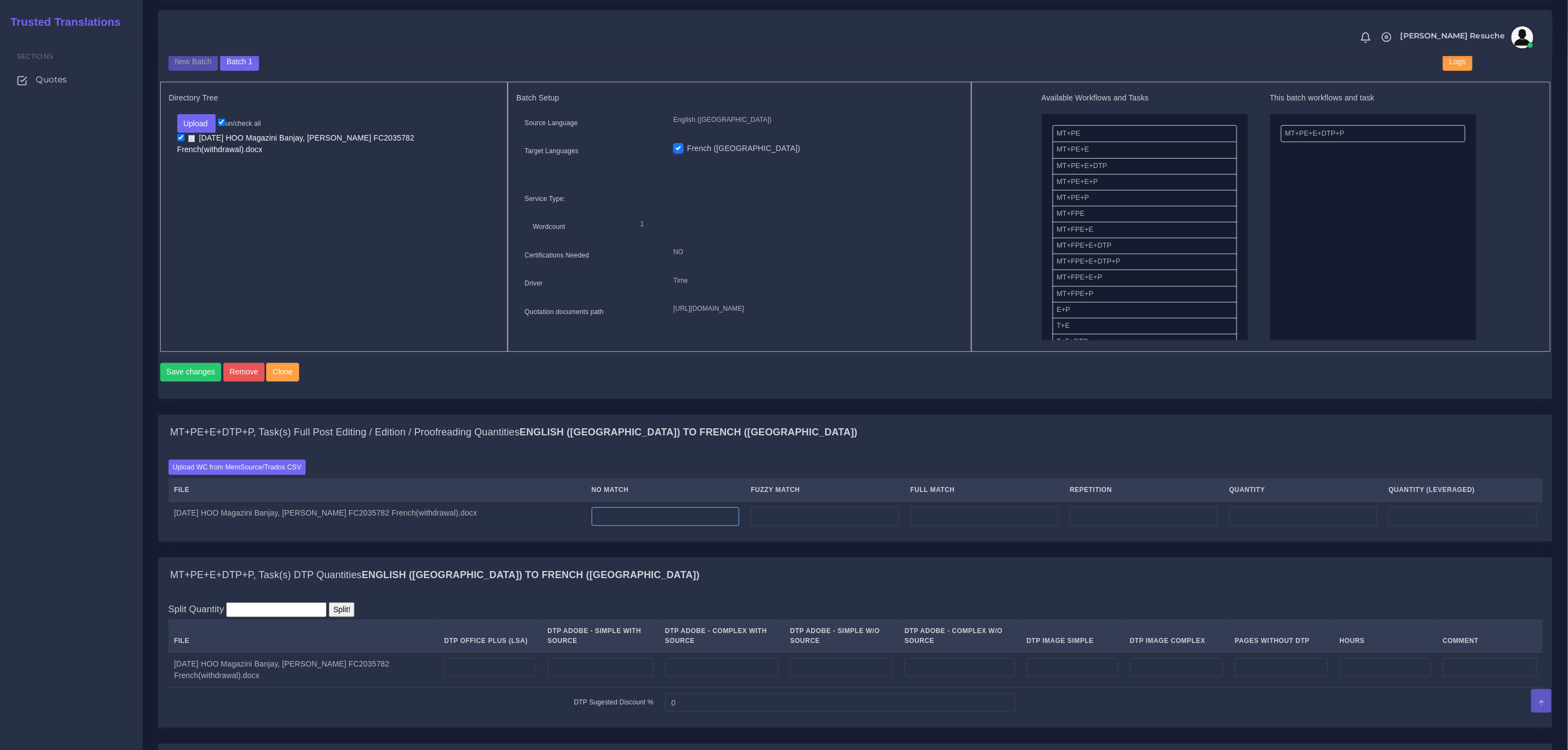
click at [620, 526] on input "number" at bounding box center [666, 516] width 149 height 18
type input "267"
click at [497, 677] on input "number" at bounding box center [490, 667] width 91 height 18
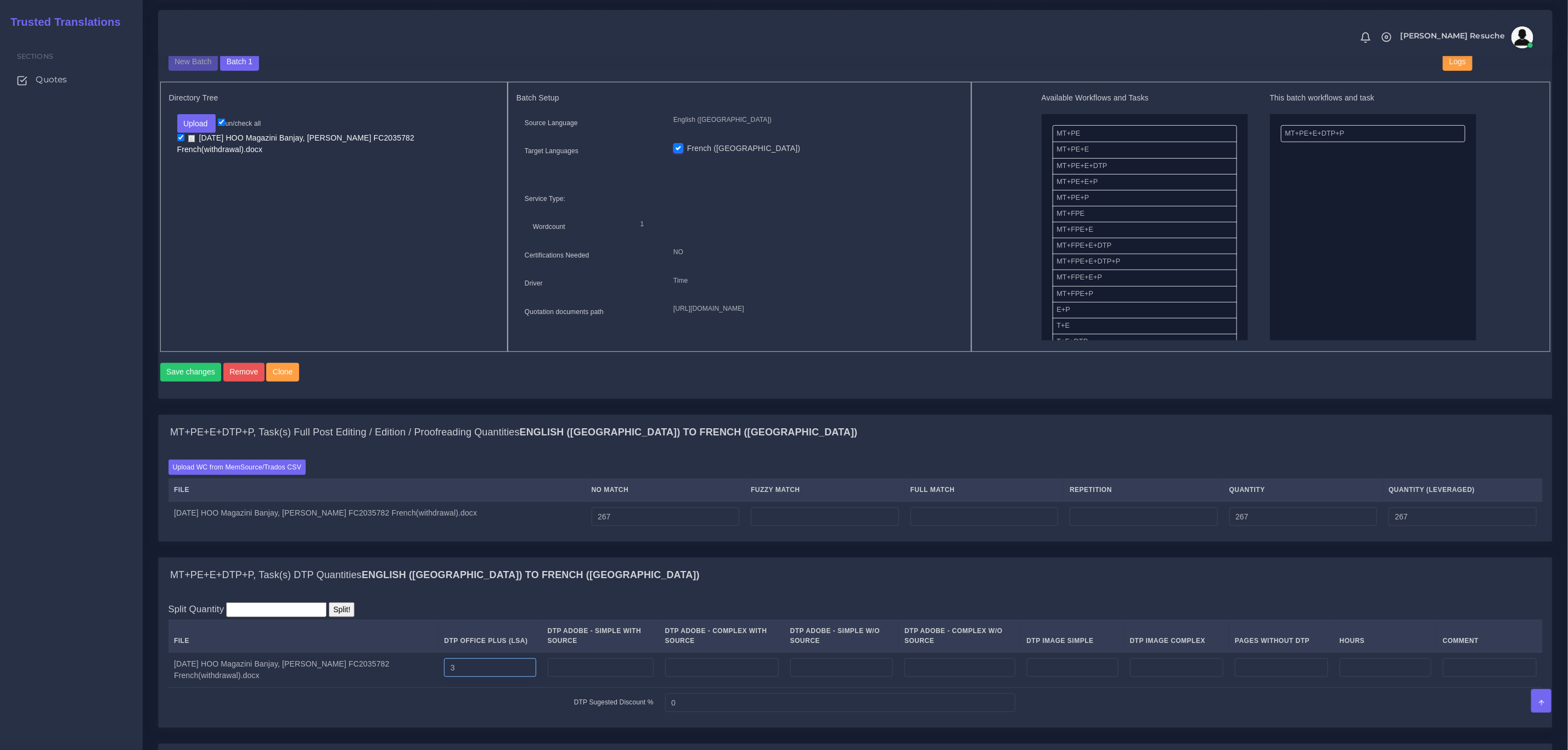
type input "3"
click at [1140, 526] on input "number" at bounding box center [1144, 516] width 149 height 18
type input "0"
click at [778, 524] on input "number" at bounding box center [825, 516] width 149 height 18
type input "68"
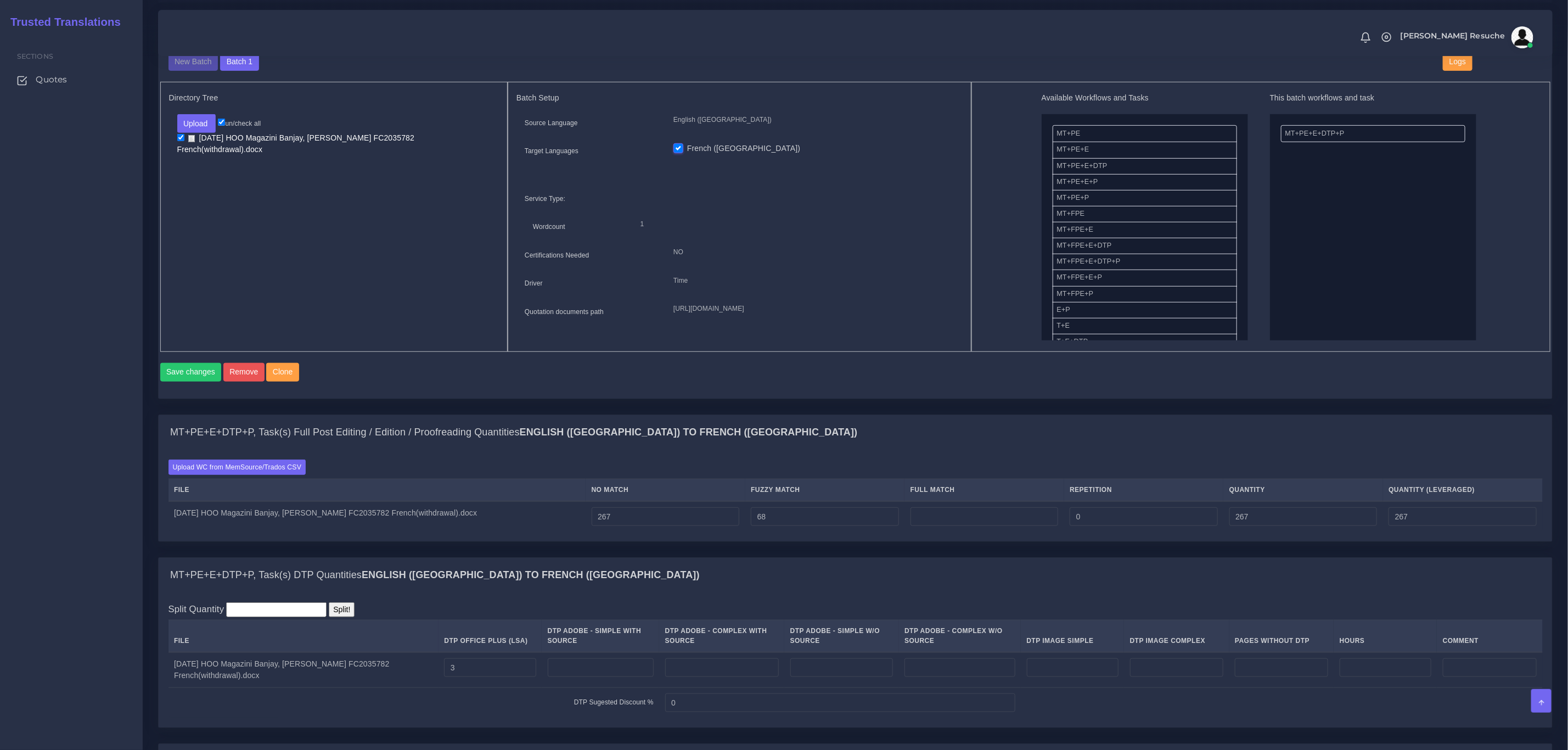
type input "335"
type input "301"
click at [0, 0] on div "Batch 1 New Batch Batch 1 Logs 1" at bounding box center [0, 0] width 0 height 0
click at [942, 526] on input "number" at bounding box center [985, 516] width 149 height 18
type input "320"
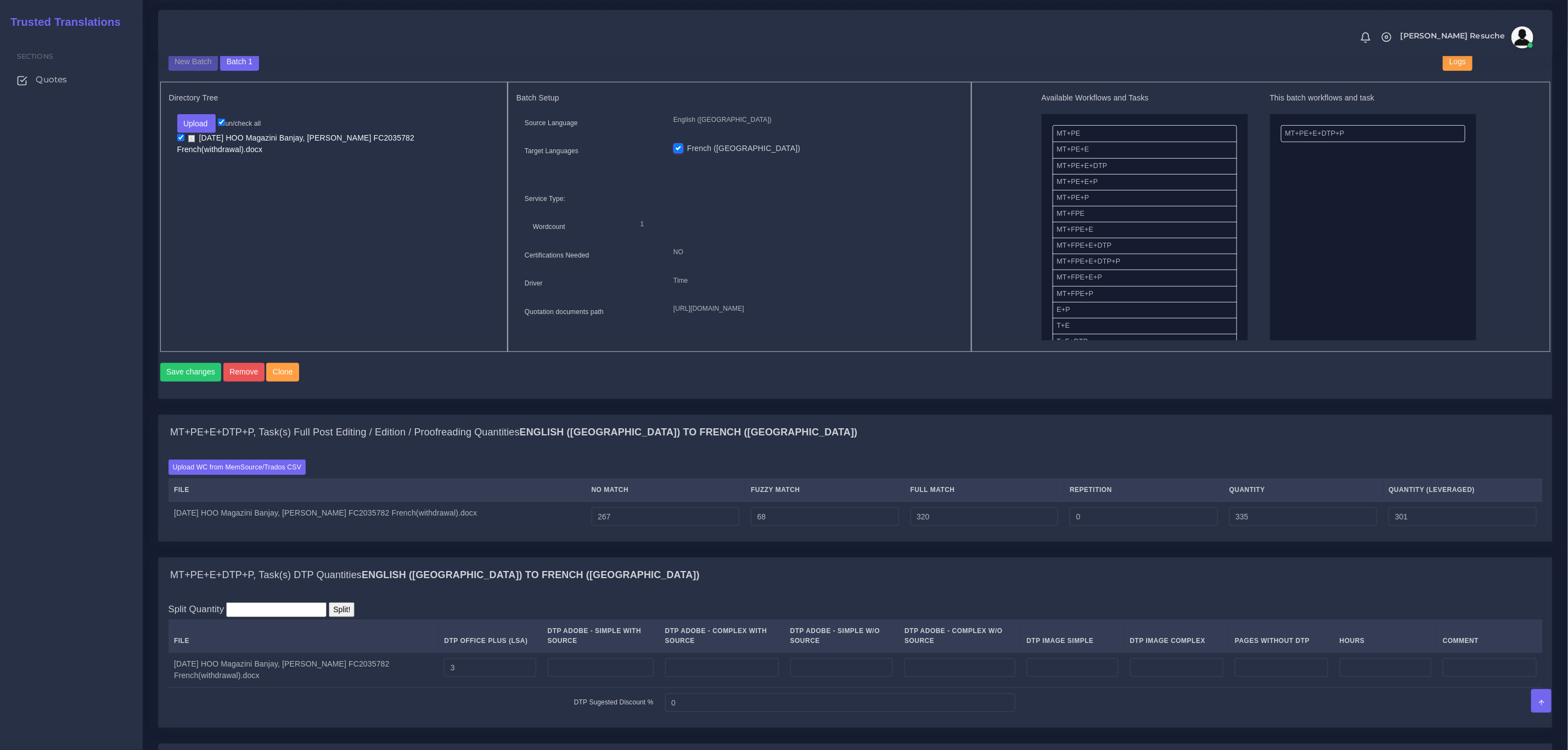
type input "655"
type input "381"
click at [938, 450] on div "MT+PE+E+DTP+P, Task(s) Full Post Editing / Edition / Proofreading Quantities En…" at bounding box center [855, 432] width 1394 height 35
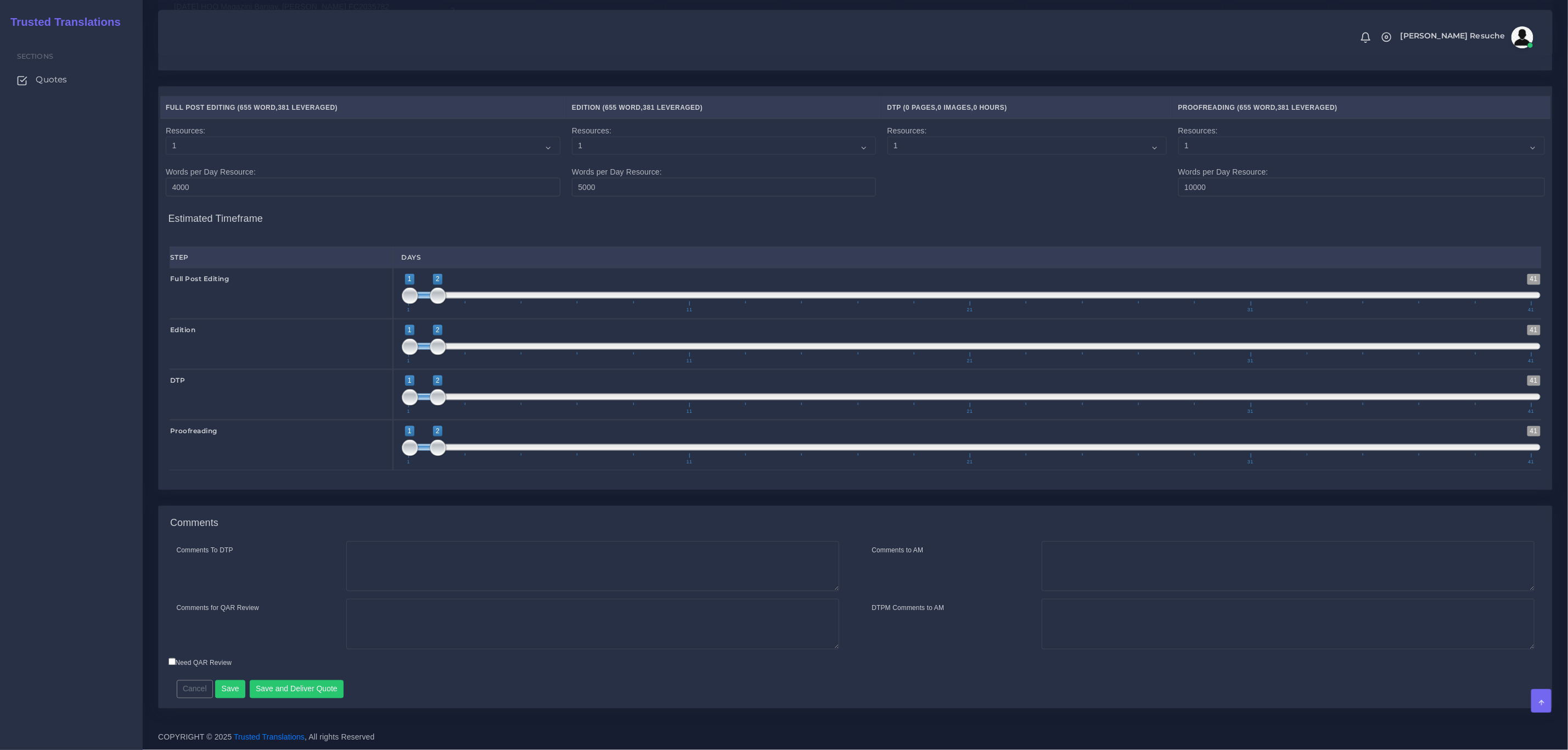
scroll to position [1089, 0]
click at [408, 528] on div "Comments" at bounding box center [855, 524] width 1394 height 35
click at [386, 564] on textarea "Comments To DTP" at bounding box center [592, 566] width 493 height 50
type textarea "DTP in word"
type textarea "PEEP+DTP"
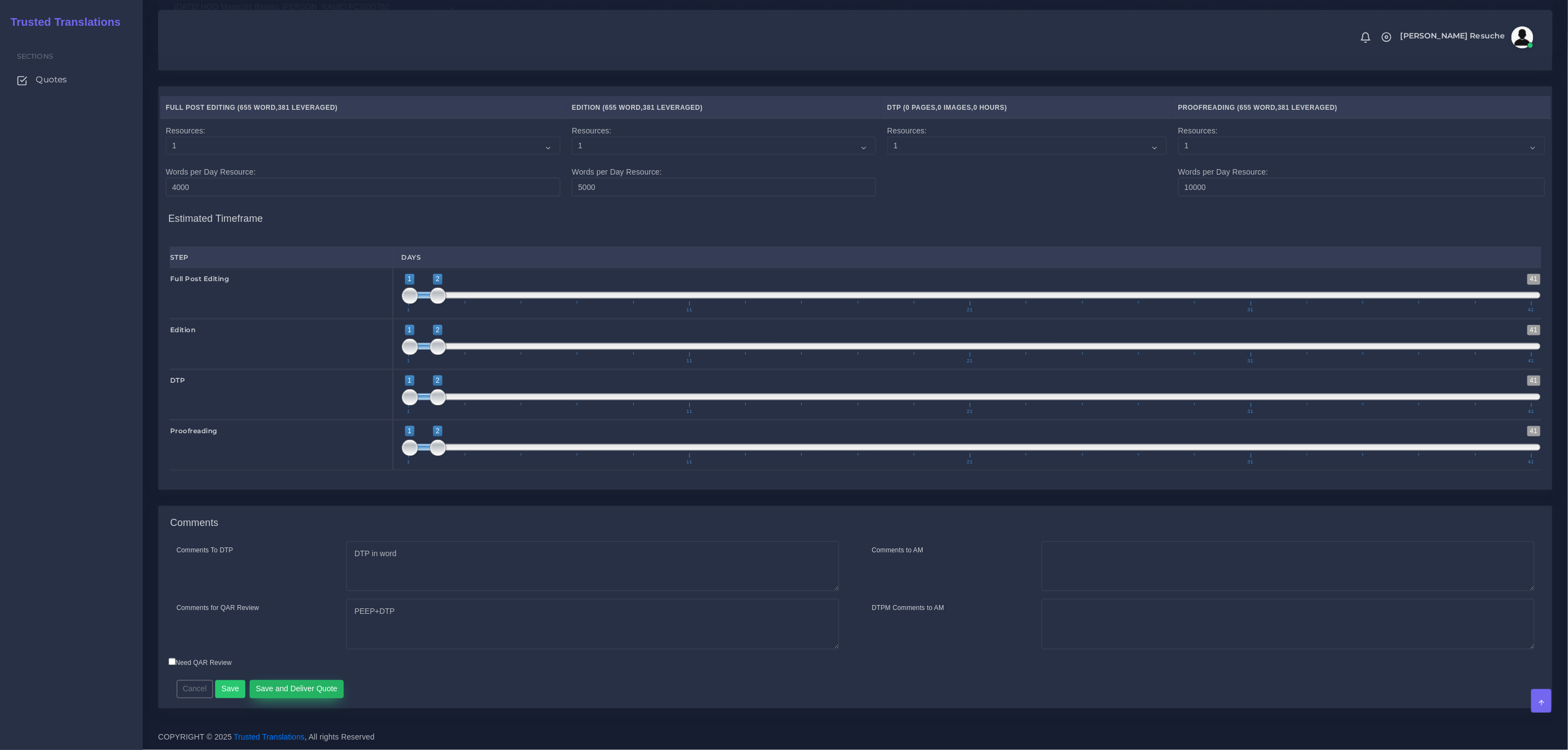
click at [320, 694] on button "Save and Deliver Quote" at bounding box center [297, 689] width 95 height 18
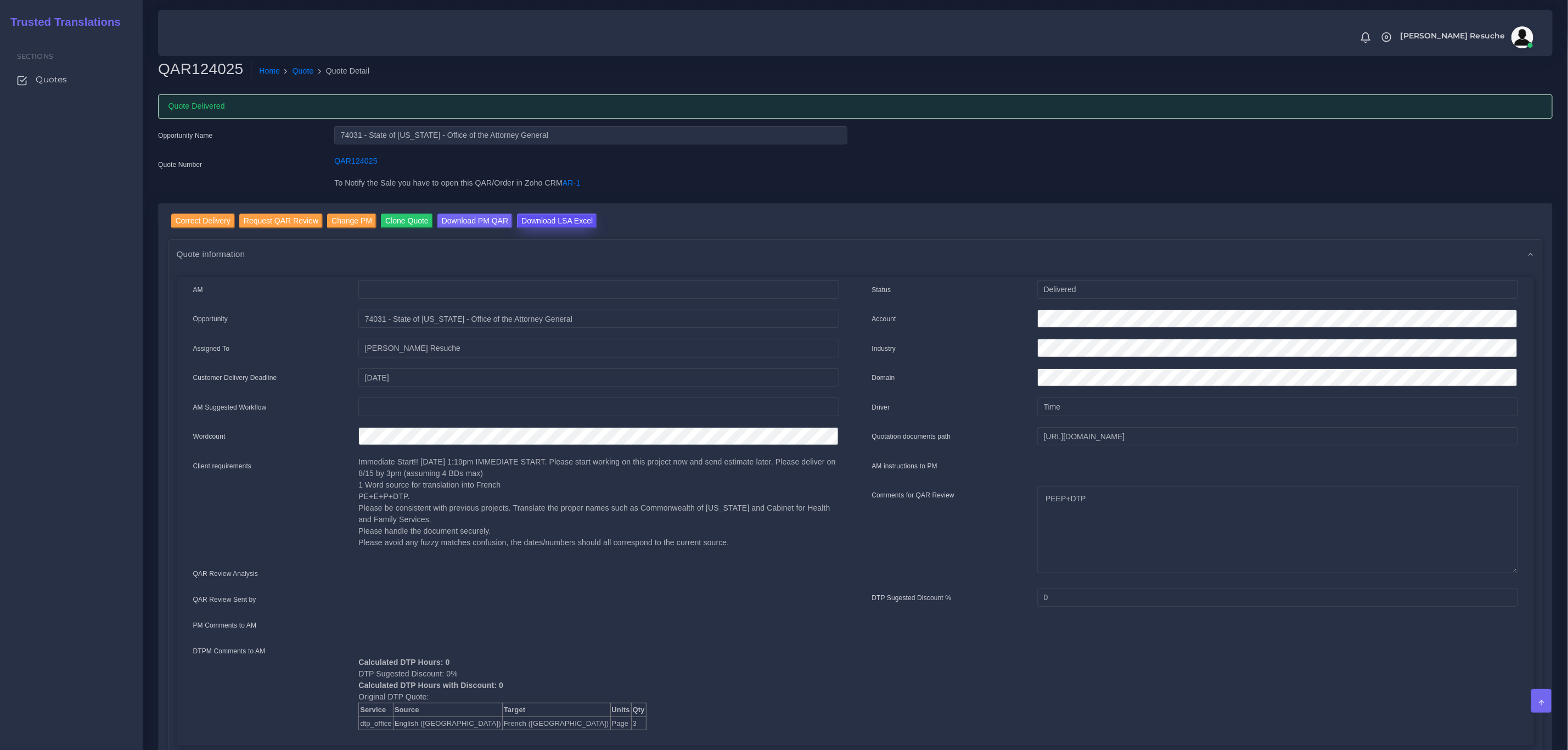
click at [535, 227] on input "Download LSA Excel" at bounding box center [557, 221] width 80 height 15
click at [299, 68] on link "Quote" at bounding box center [303, 71] width 21 height 12
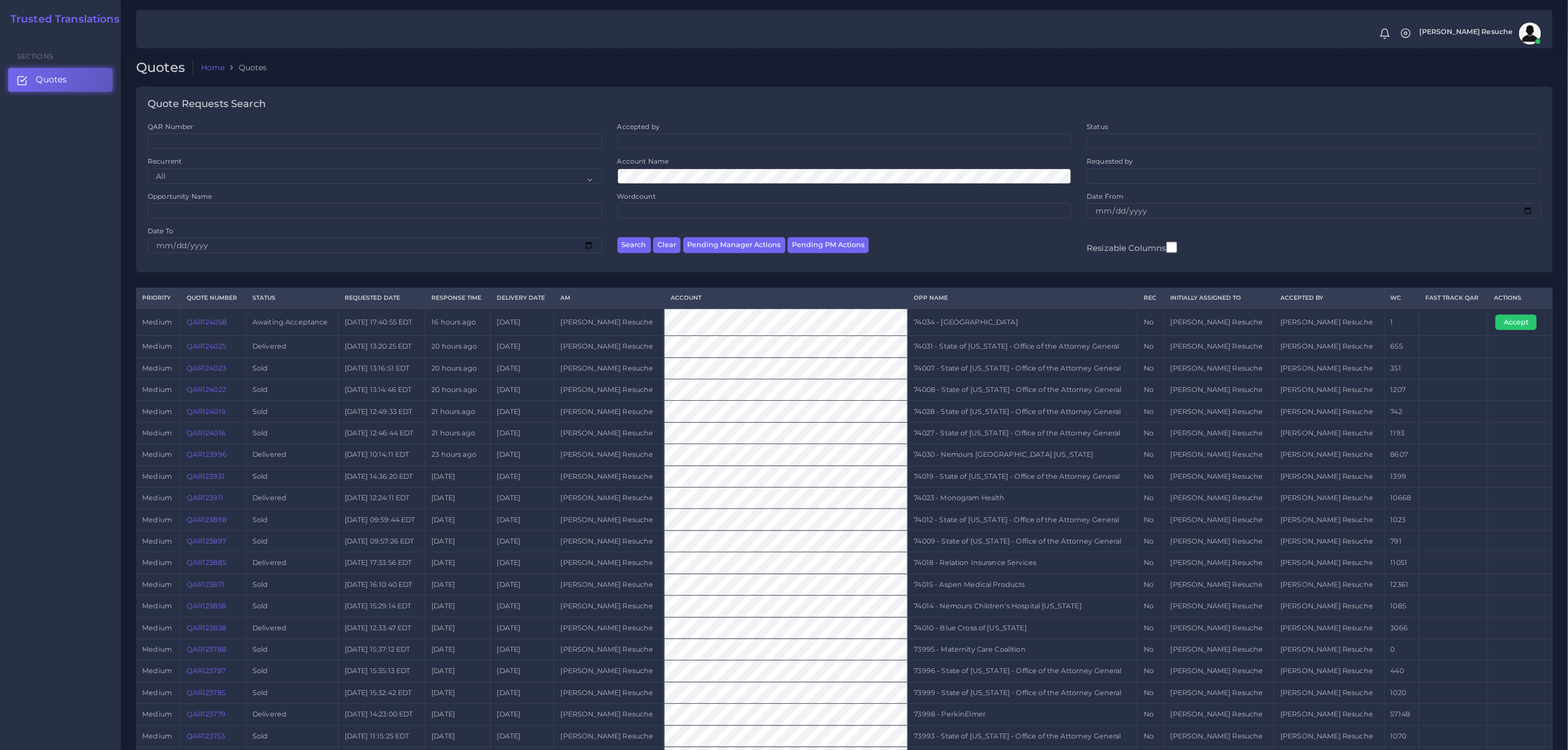
click at [216, 331] on td "QAR124058" at bounding box center [212, 322] width 66 height 28
click at [211, 320] on td "QAR124058" at bounding box center [212, 322] width 66 height 28
click at [211, 325] on link "QAR124058" at bounding box center [206, 322] width 40 height 8
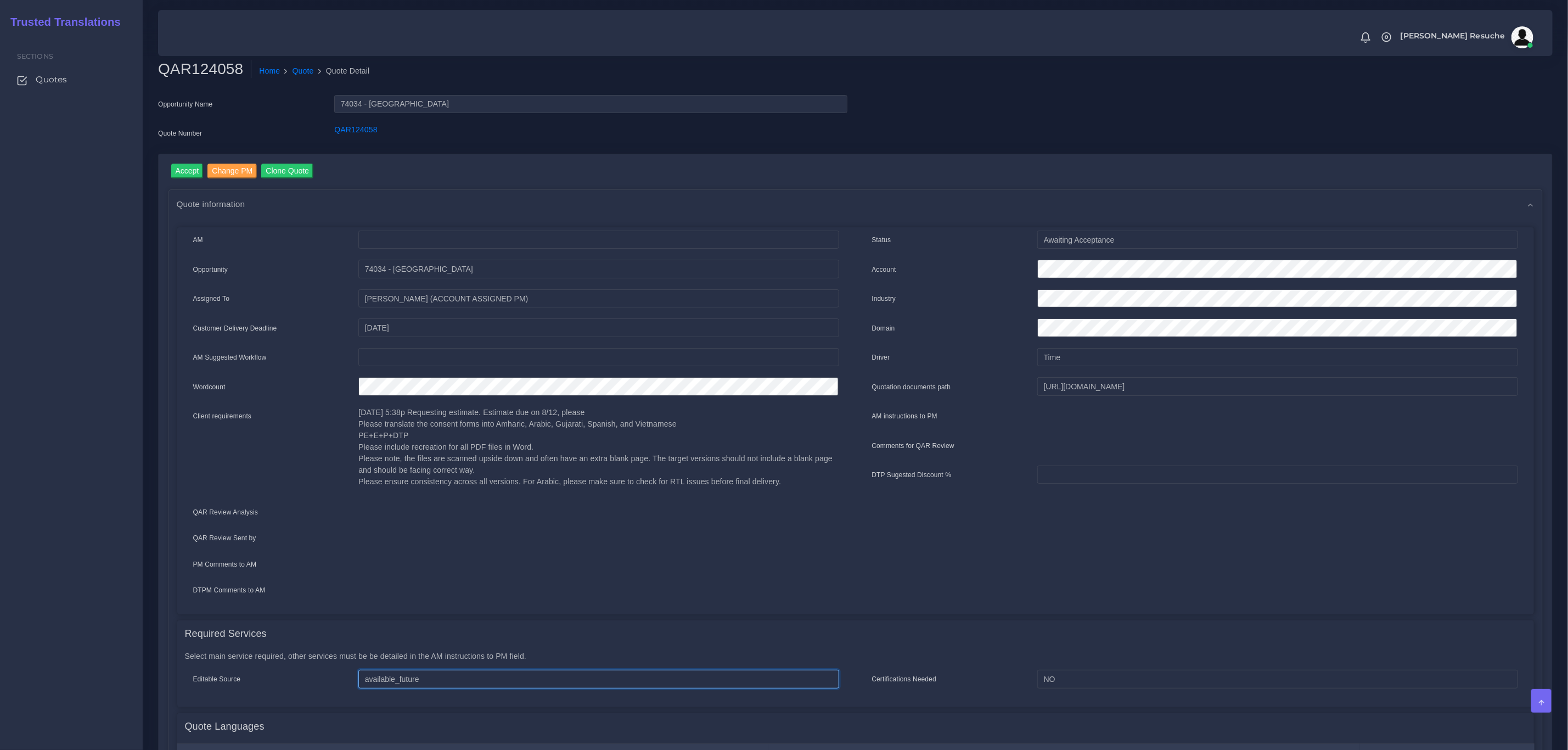
drag, startPoint x: 771, startPoint y: 684, endPoint x: 676, endPoint y: 550, distance: 164.3
click at [771, 337] on input "available_future" at bounding box center [598, 328] width 481 height 18
click at [234, 174] on input "Change PM" at bounding box center [232, 171] width 49 height 15
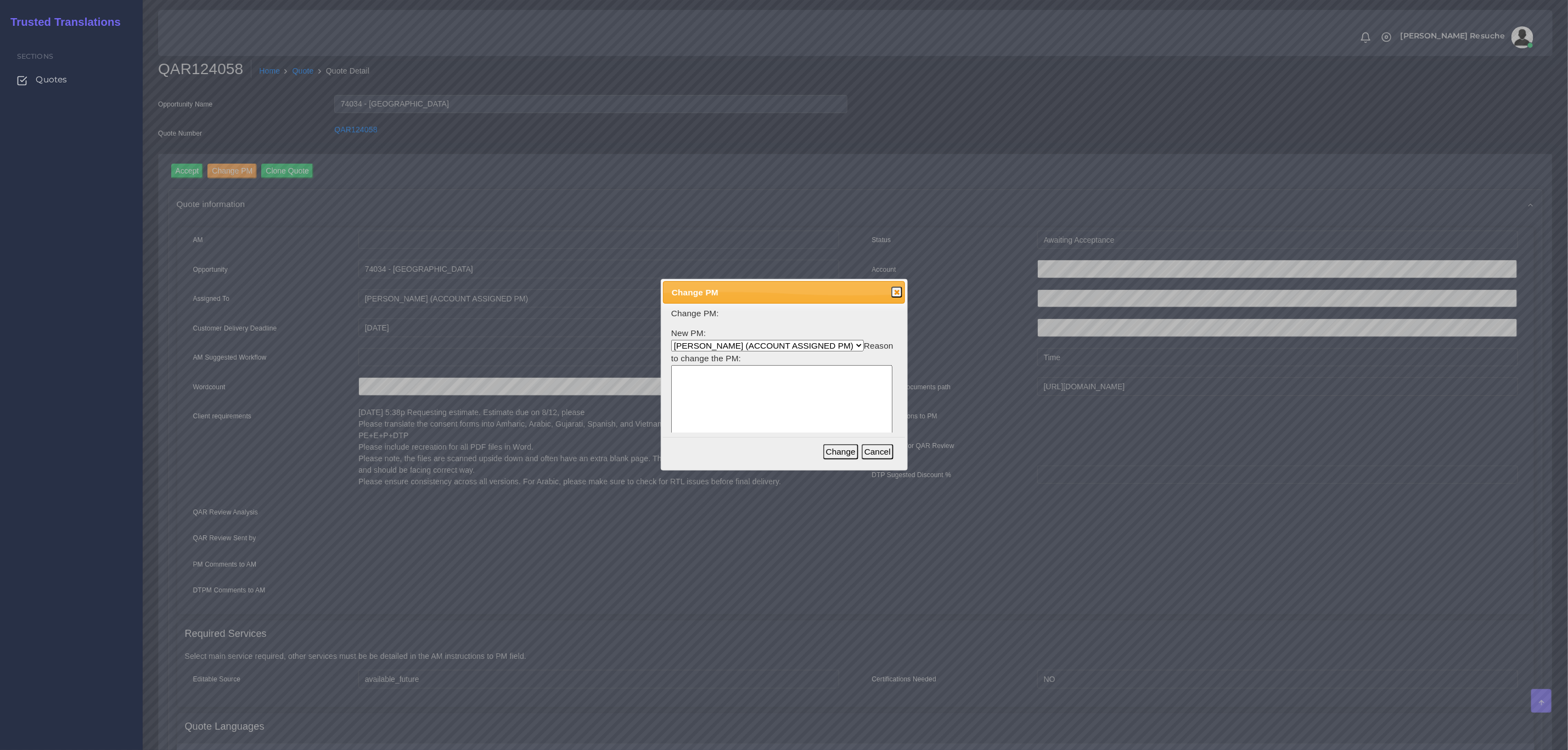
click at [700, 341] on select "Aldana Resuche (ACCOUNT ASSIGNED PM) Ana Whitby PM Beatriz Lacerda Dana Rossi D…" at bounding box center [768, 346] width 193 height 12
select select "3e925e02-f17d-4791-9412-c46ab5cb8daa"
click at [671, 340] on select "Aldana Resuche (ACCOUNT ASSIGNED PM) Ana Whitby PM Beatriz Lacerda Dana Rossi D…" at bounding box center [768, 346] width 193 height 12
click at [719, 403] on textarea at bounding box center [782, 417] width 221 height 105
type textarea "Workload"
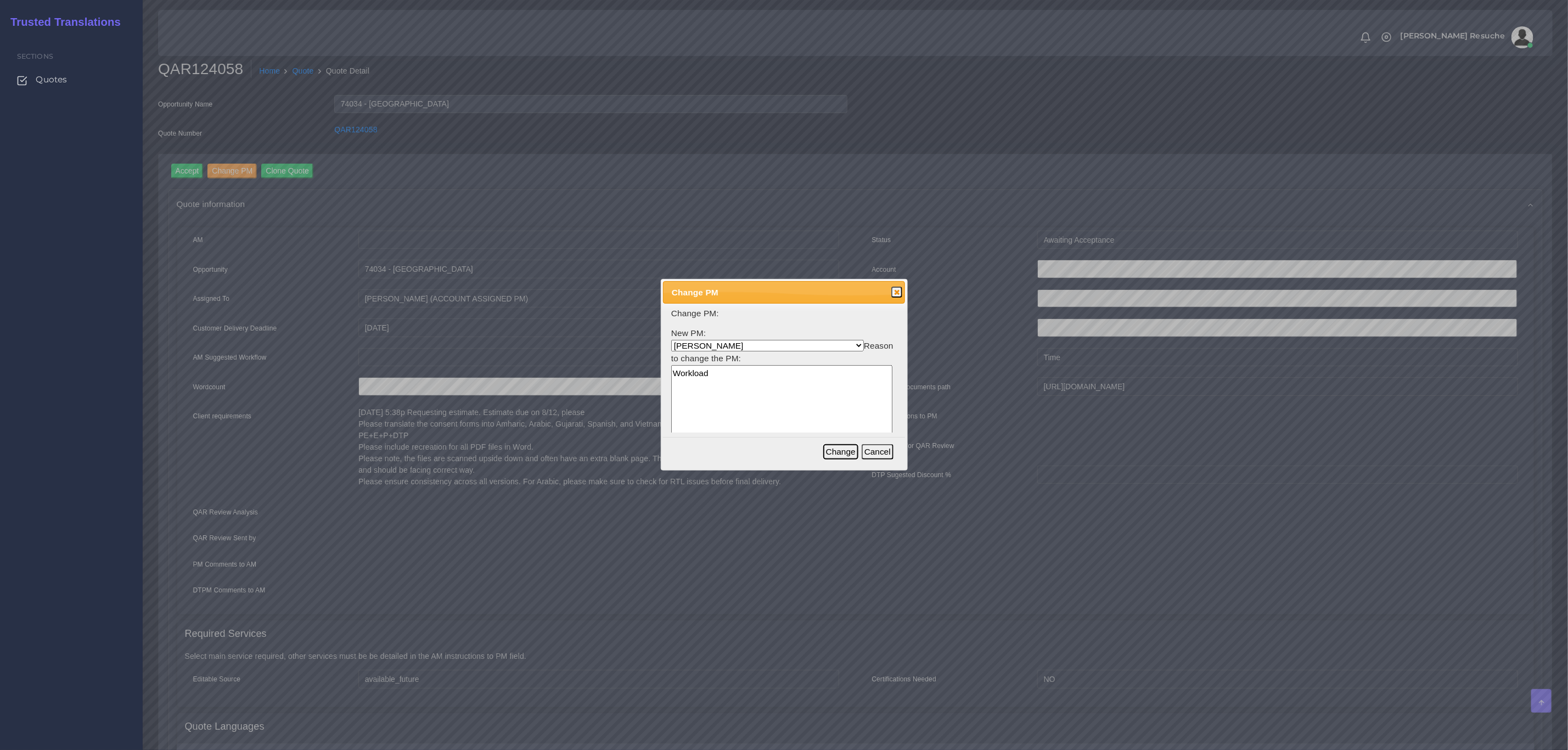
click at [854, 453] on button "Change" at bounding box center [841, 452] width 35 height 15
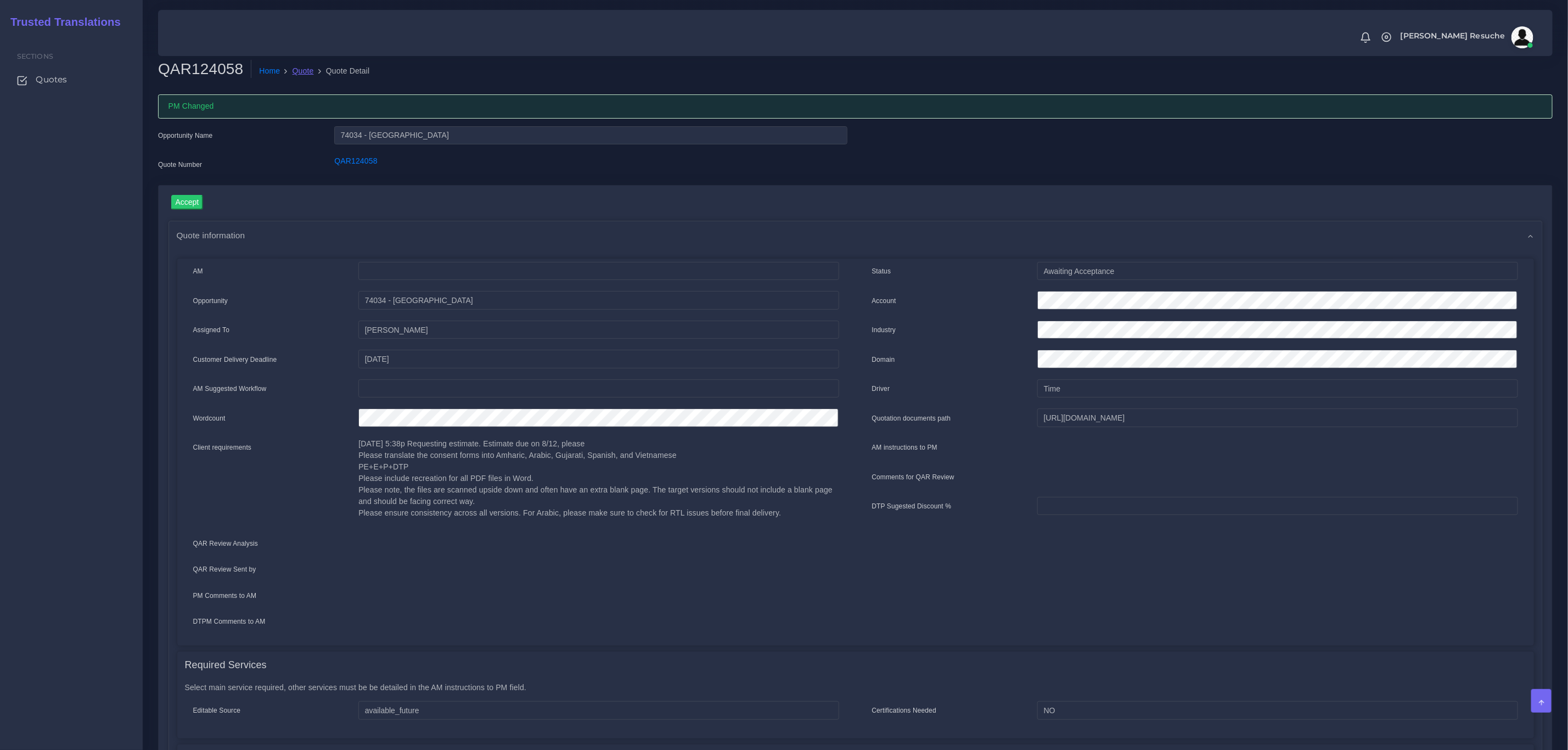
click at [298, 69] on link "Quote" at bounding box center [303, 71] width 21 height 12
